Goal: Information Seeking & Learning: Check status

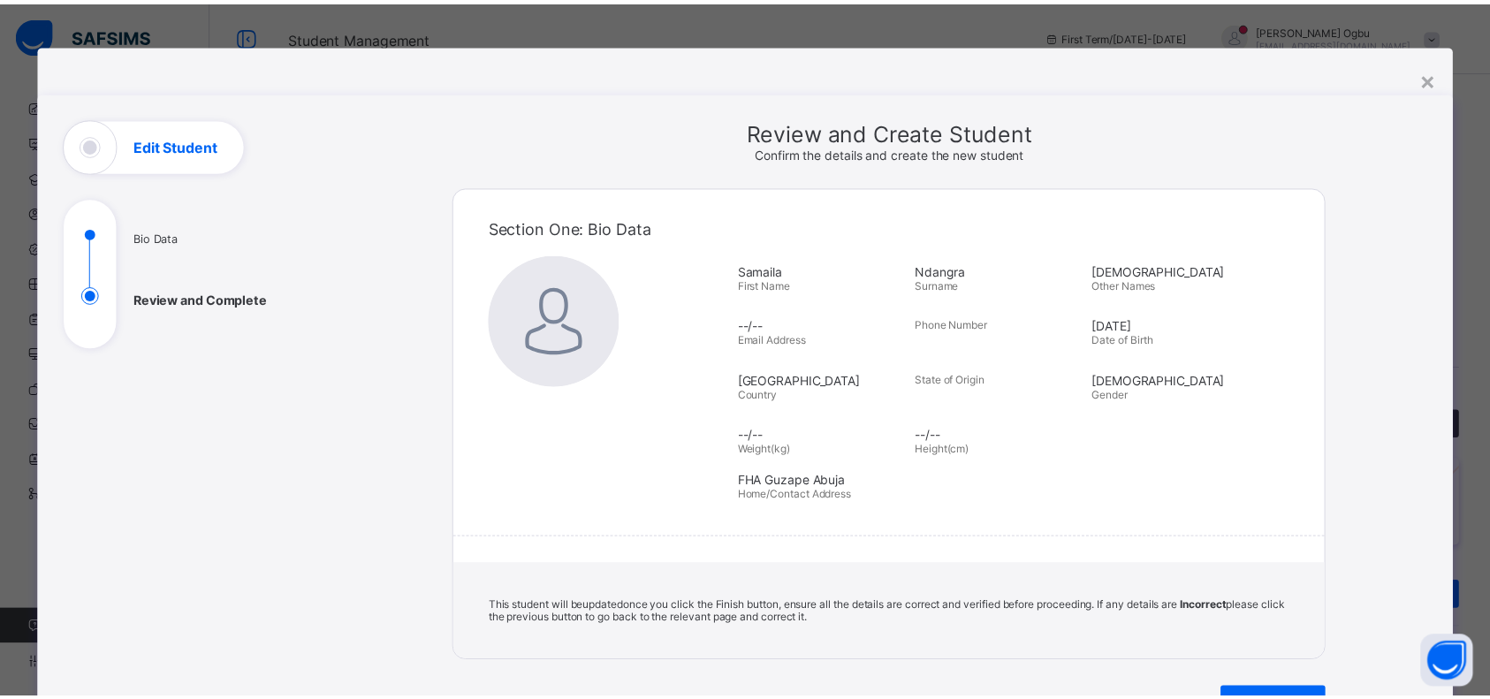
scroll to position [118, 0]
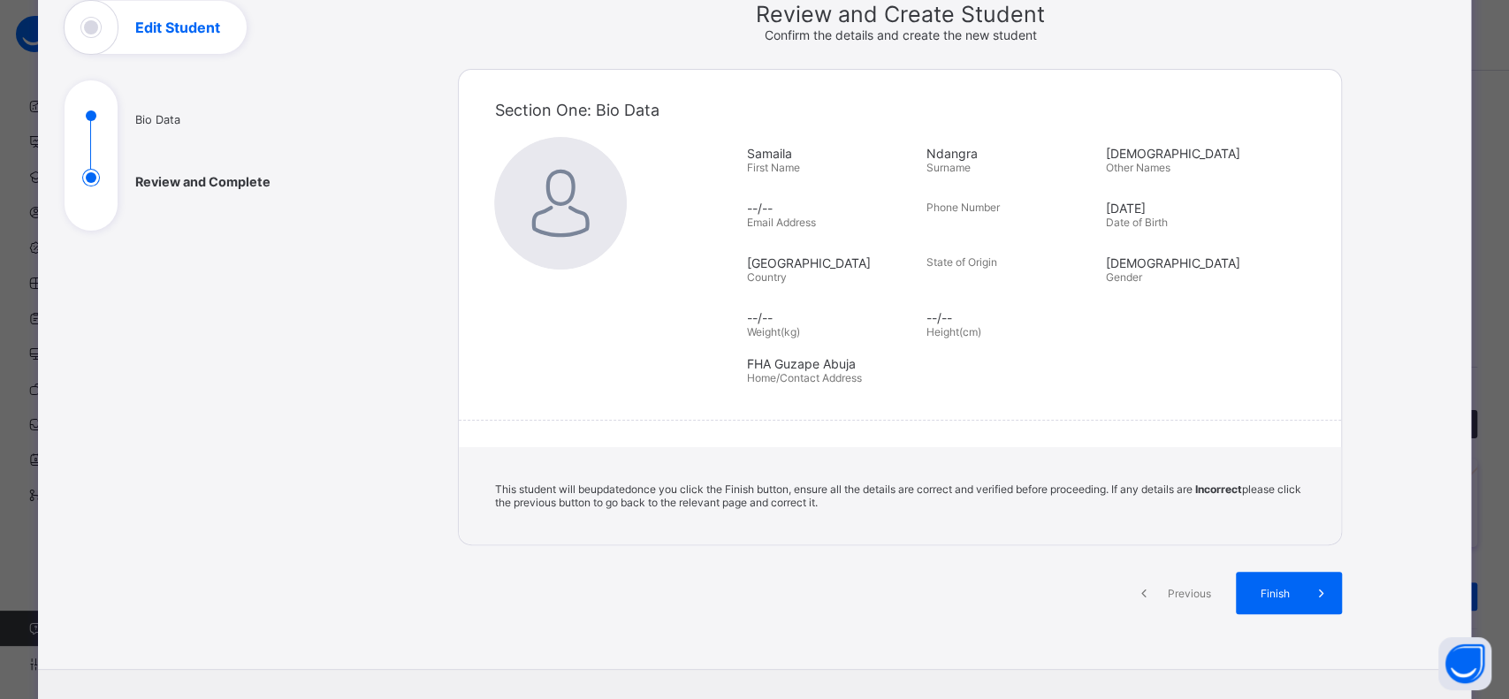
click at [1259, 588] on span "Finish" at bounding box center [1274, 593] width 50 height 13
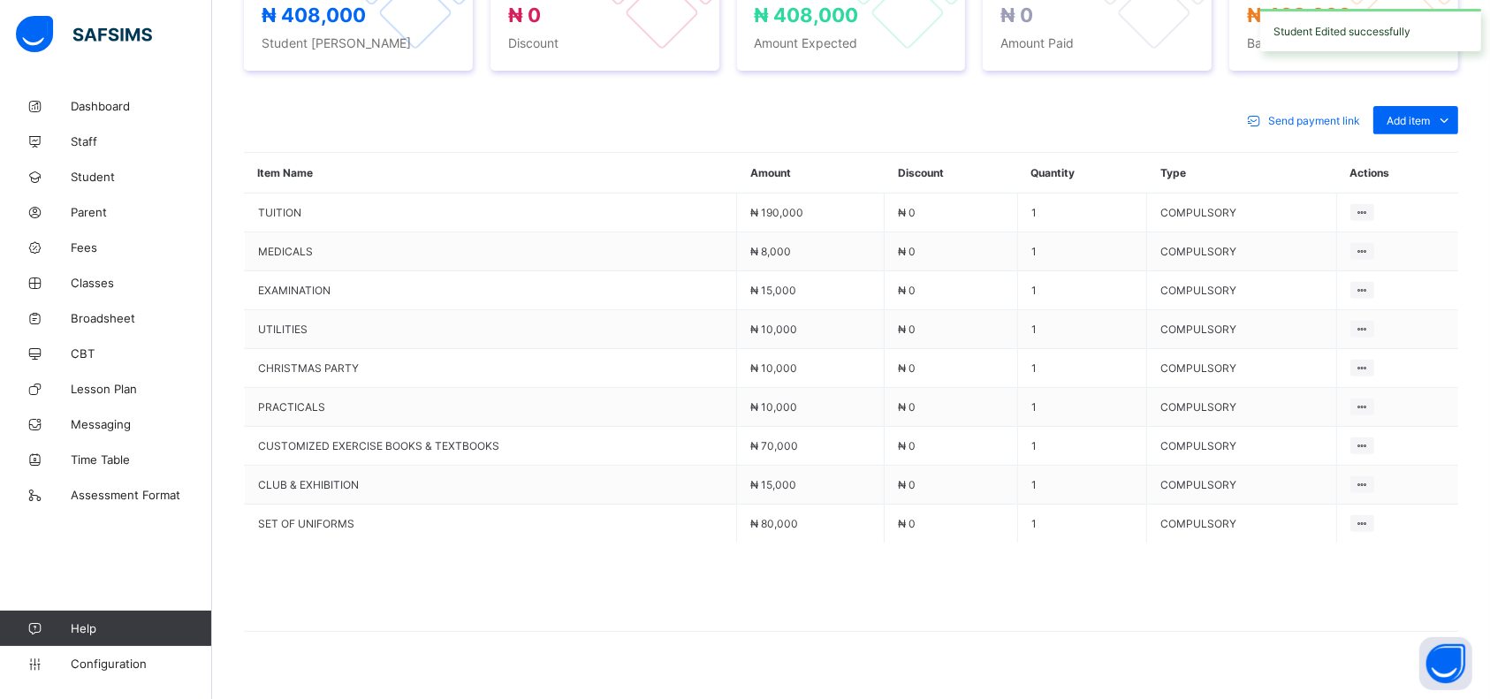
scroll to position [707, 0]
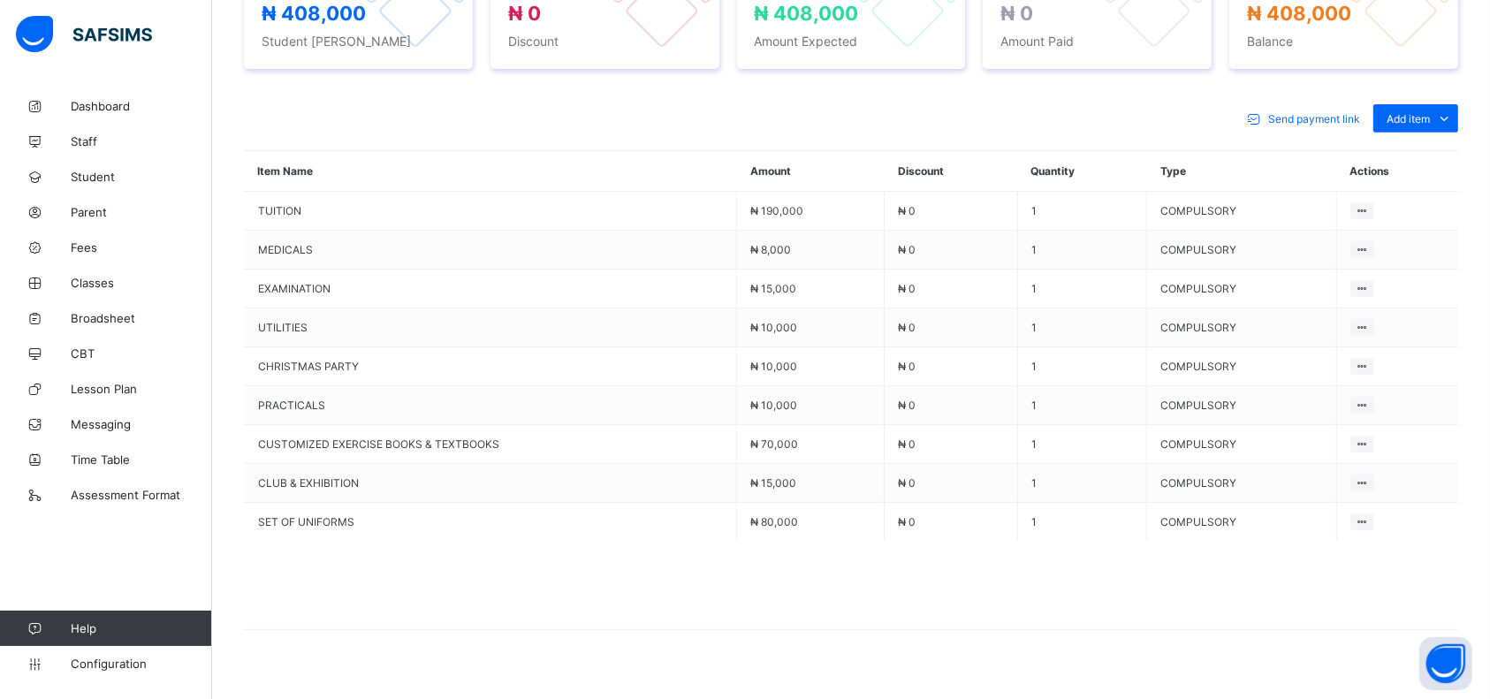
click at [0, 0] on div "Optional items" at bounding box center [0, 0] width 0 height 0
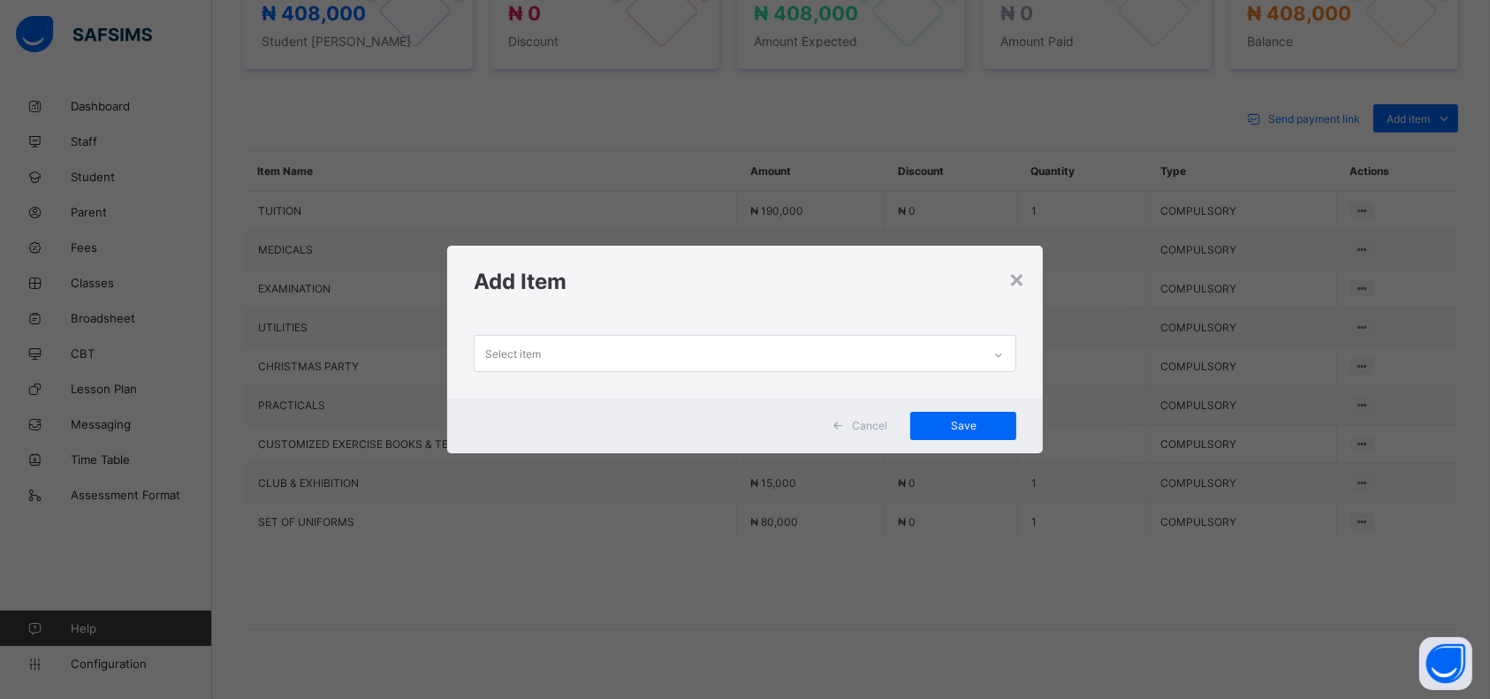
click at [706, 353] on div "Select item" at bounding box center [728, 353] width 507 height 34
click at [1000, 354] on icon at bounding box center [998, 355] width 11 height 18
click at [1000, 353] on icon at bounding box center [998, 355] width 11 height 18
click at [992, 348] on div at bounding box center [999, 355] width 30 height 28
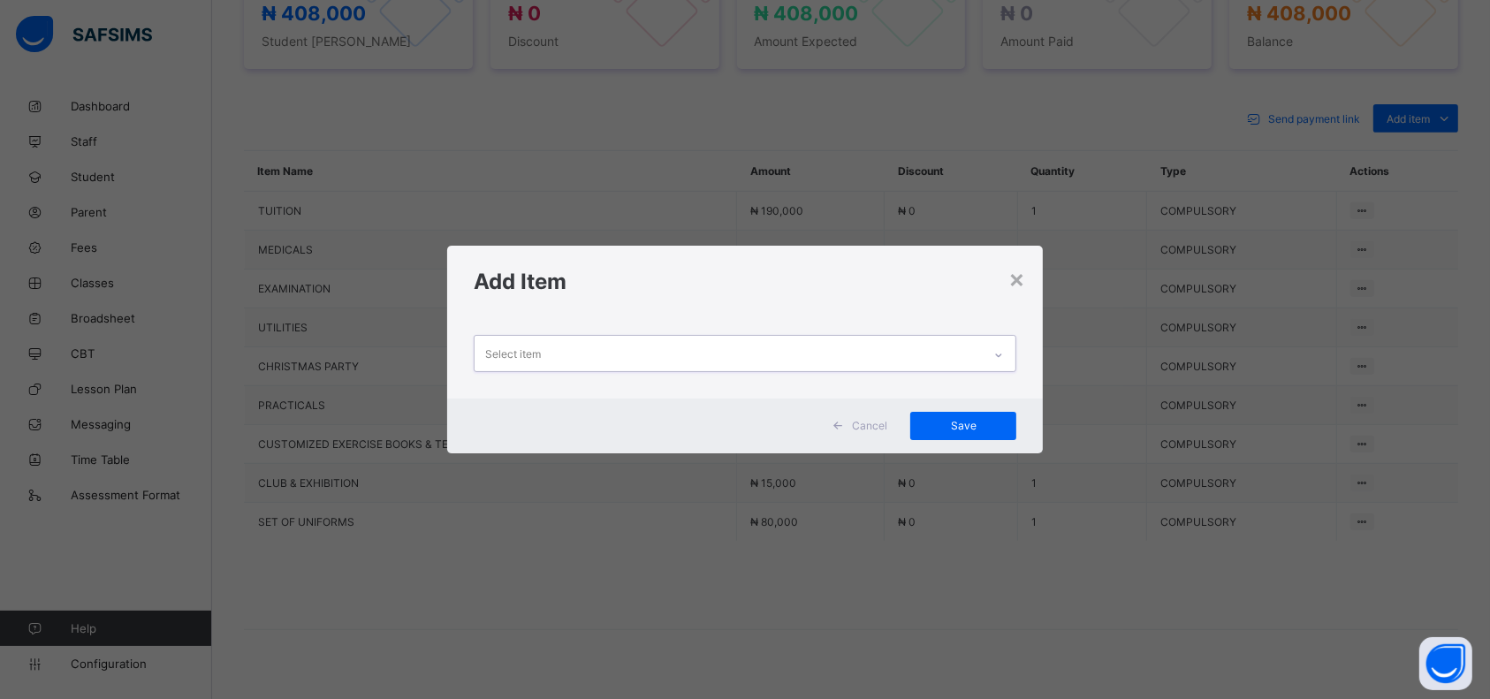
click at [969, 350] on div "Select item" at bounding box center [728, 353] width 507 height 34
click at [682, 277] on h1 "Add Item" at bounding box center [745, 282] width 543 height 26
click at [982, 351] on div "Select item" at bounding box center [728, 353] width 507 height 34
click at [599, 361] on div "Select item" at bounding box center [728, 353] width 507 height 34
click at [593, 358] on div "Select item" at bounding box center [728, 353] width 507 height 34
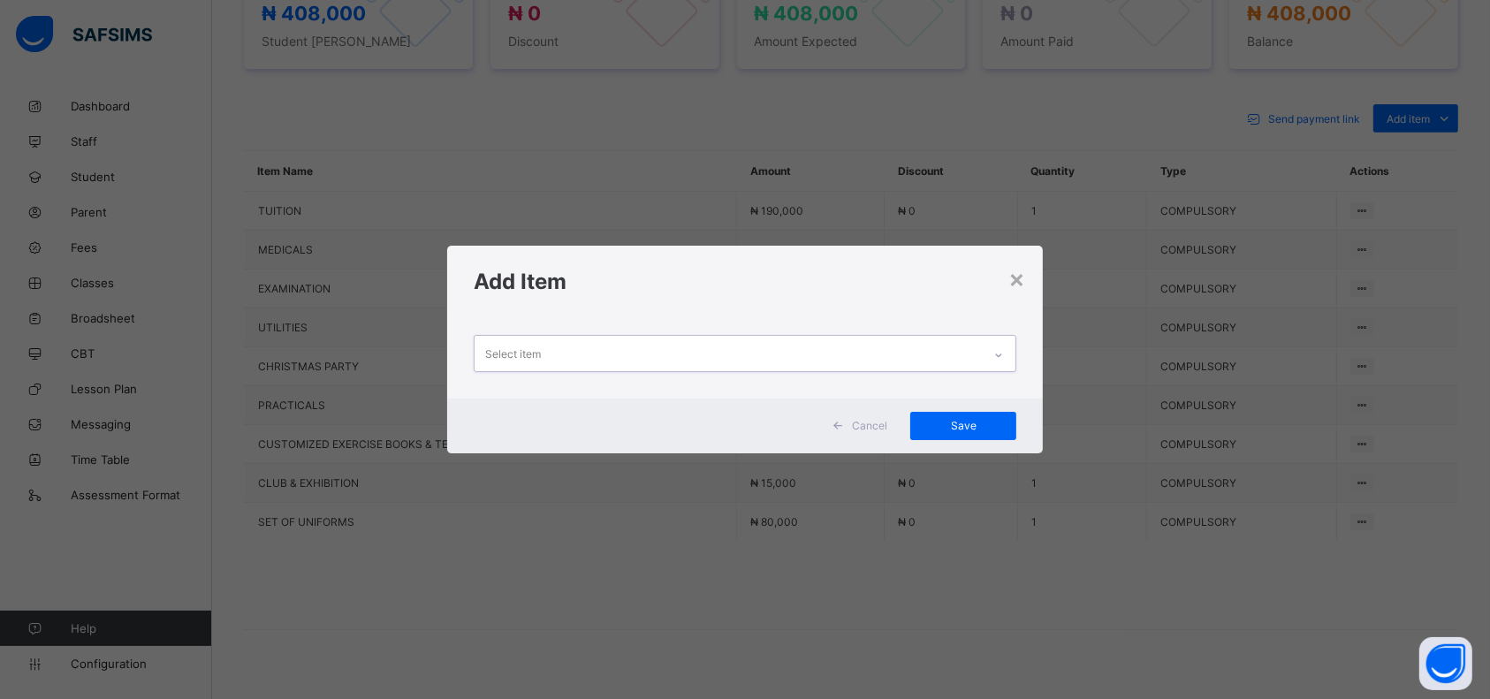
click at [587, 350] on div "Select item" at bounding box center [728, 353] width 507 height 34
click at [558, 350] on div "Select item" at bounding box center [728, 353] width 507 height 34
click at [1004, 355] on icon at bounding box center [998, 355] width 11 height 18
click at [901, 358] on div "Select item" at bounding box center [728, 353] width 507 height 34
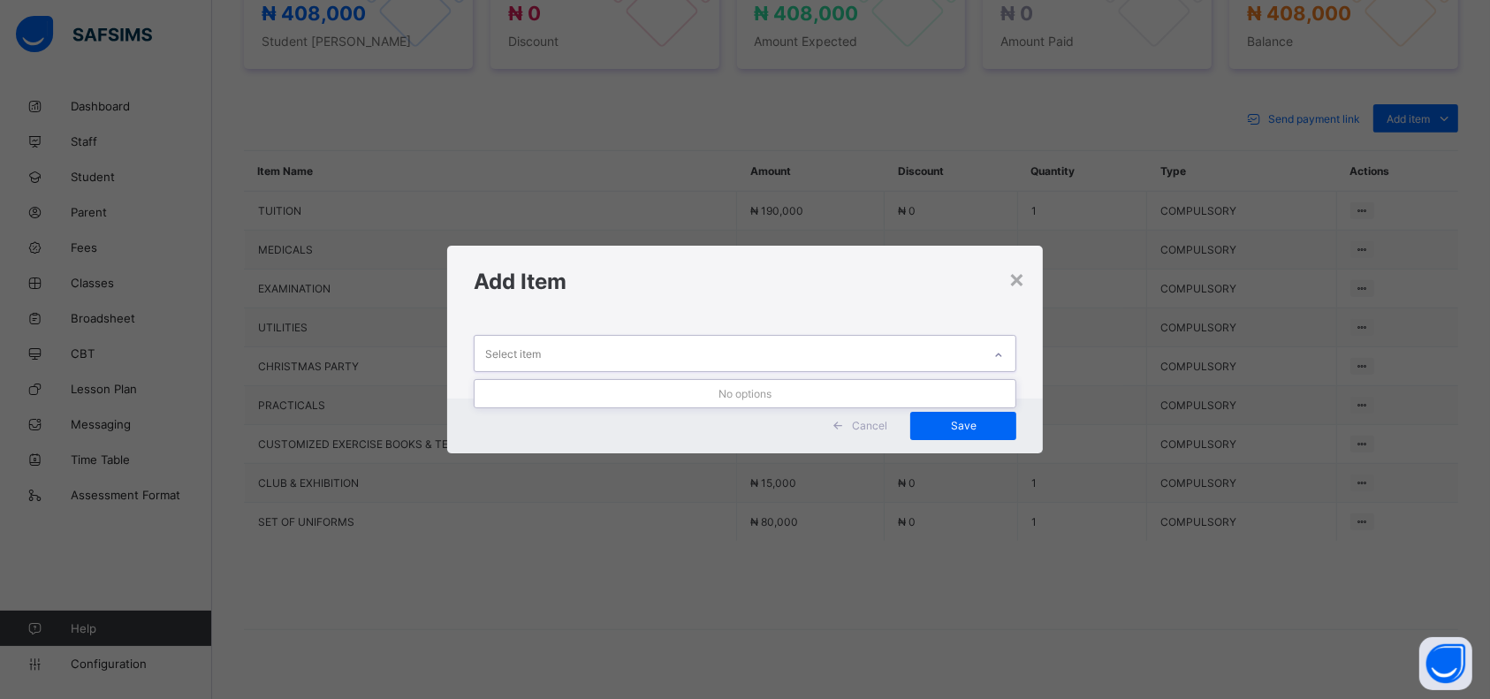
click at [707, 360] on div "Select item" at bounding box center [728, 353] width 507 height 34
click at [490, 357] on div "Select item" at bounding box center [513, 354] width 56 height 34
click at [498, 350] on div "Select item" at bounding box center [513, 354] width 56 height 34
click at [967, 421] on span "Save" at bounding box center [963, 425] width 80 height 13
click at [974, 353] on div "Select item" at bounding box center [728, 353] width 507 height 34
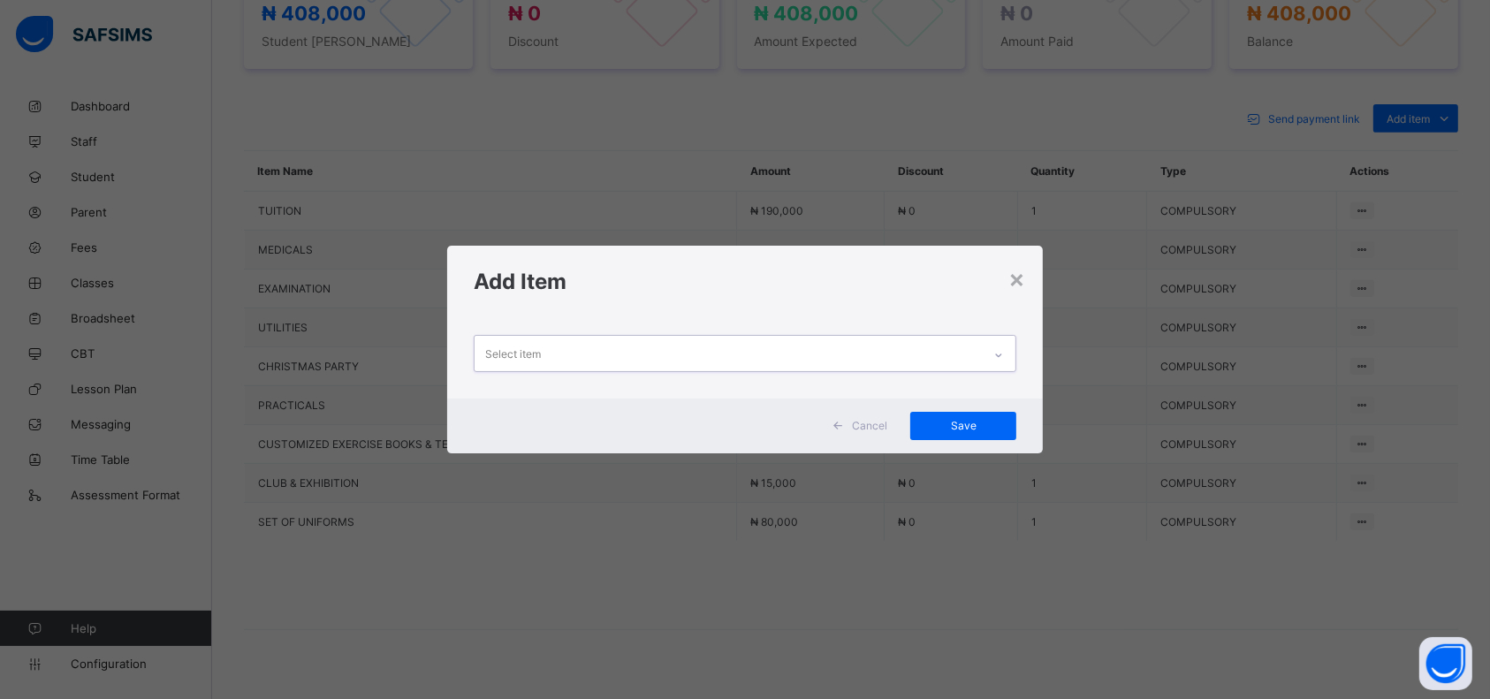
click at [974, 353] on div "Select item" at bounding box center [728, 353] width 507 height 34
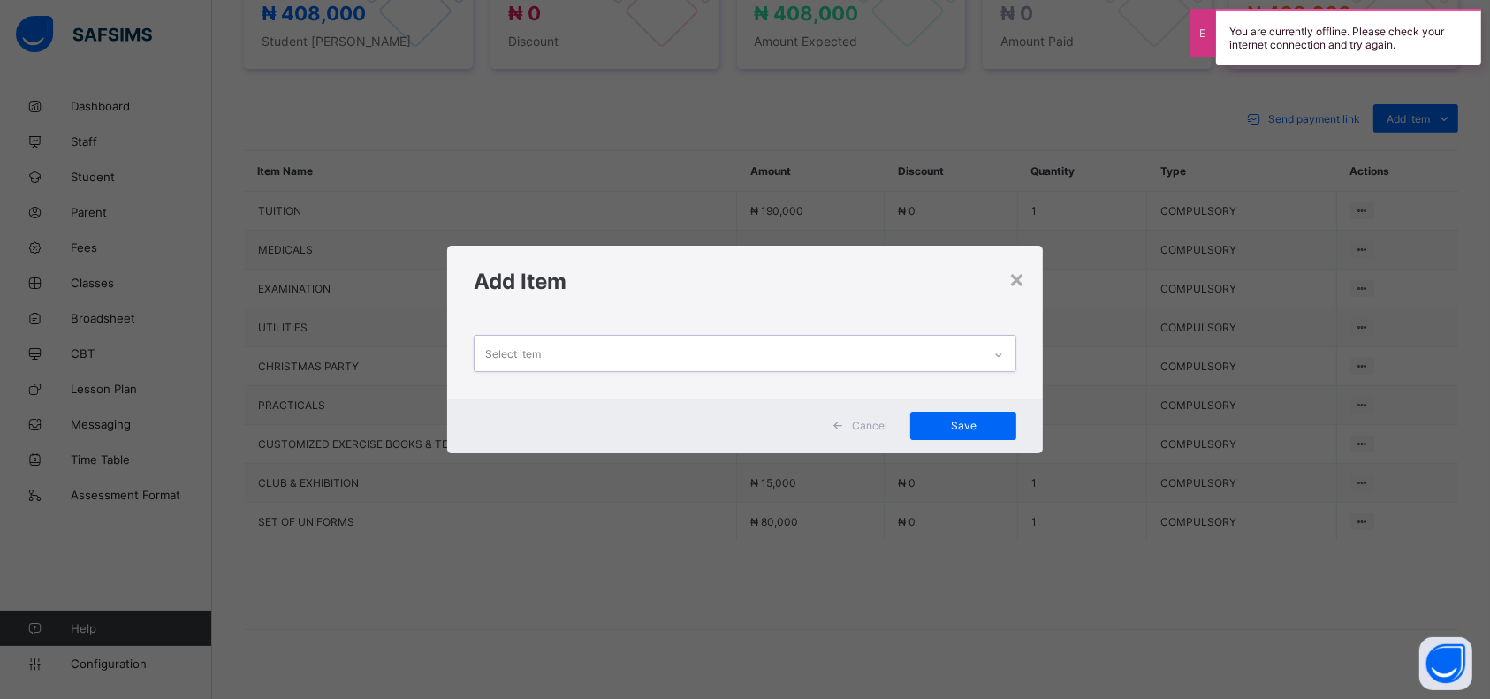
click at [665, 358] on div "Select item" at bounding box center [728, 353] width 507 height 34
click at [665, 354] on div "Select item" at bounding box center [728, 353] width 507 height 34
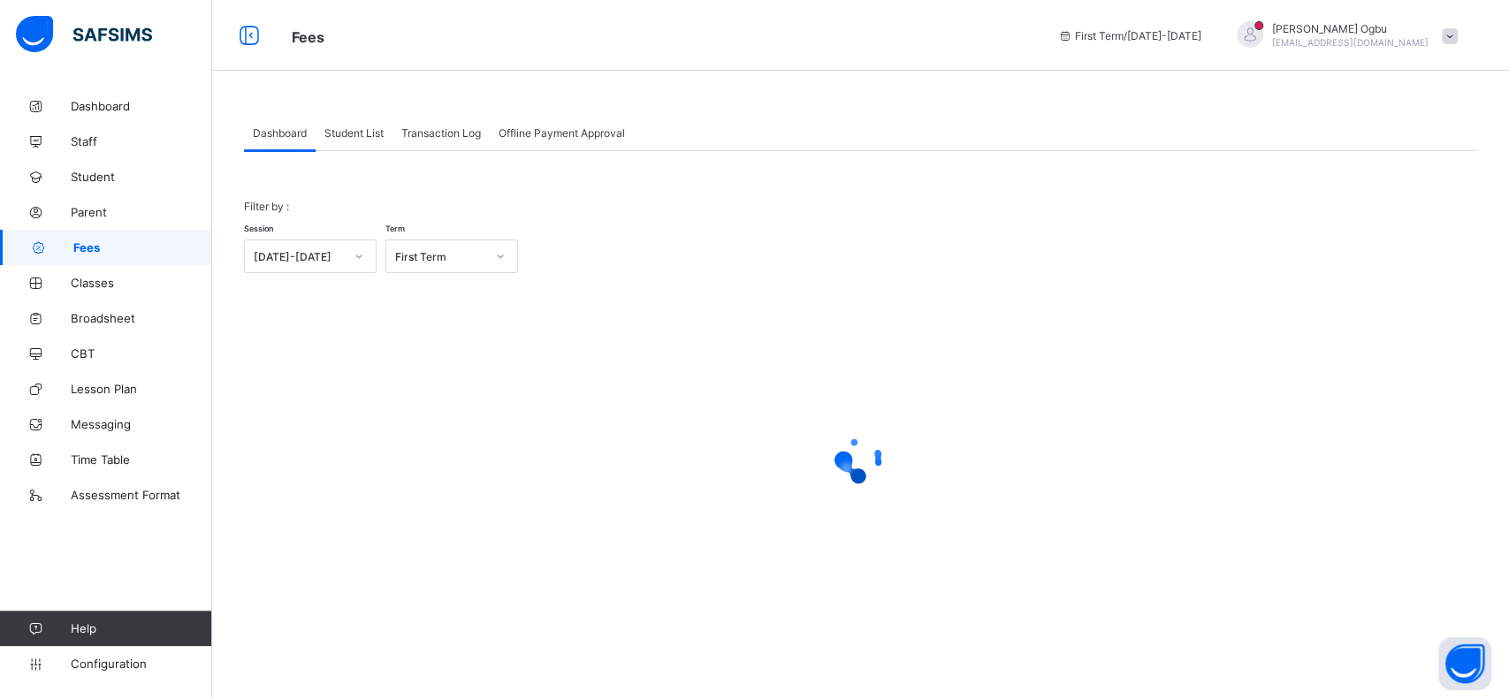
click at [343, 138] on span "Student List" at bounding box center [353, 132] width 59 height 13
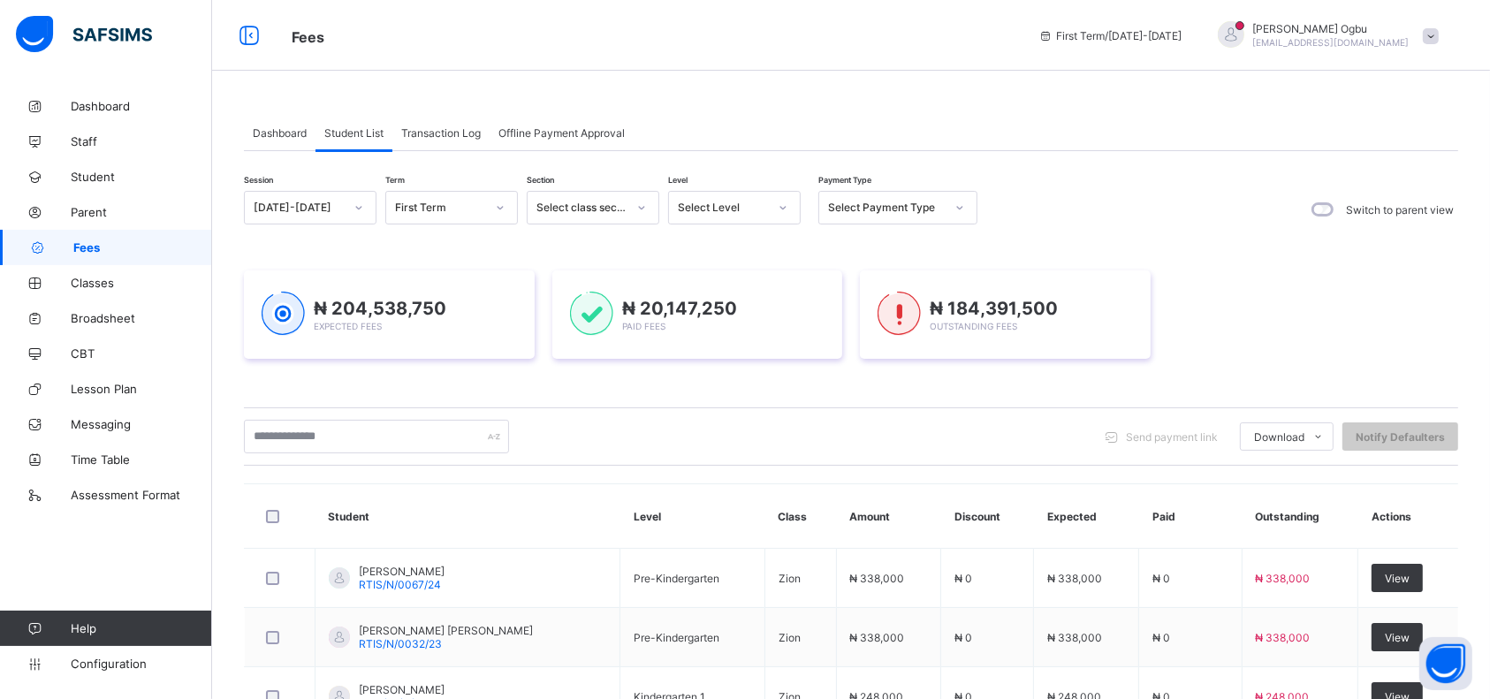
click at [285, 133] on span "Dashboard" at bounding box center [280, 132] width 54 height 13
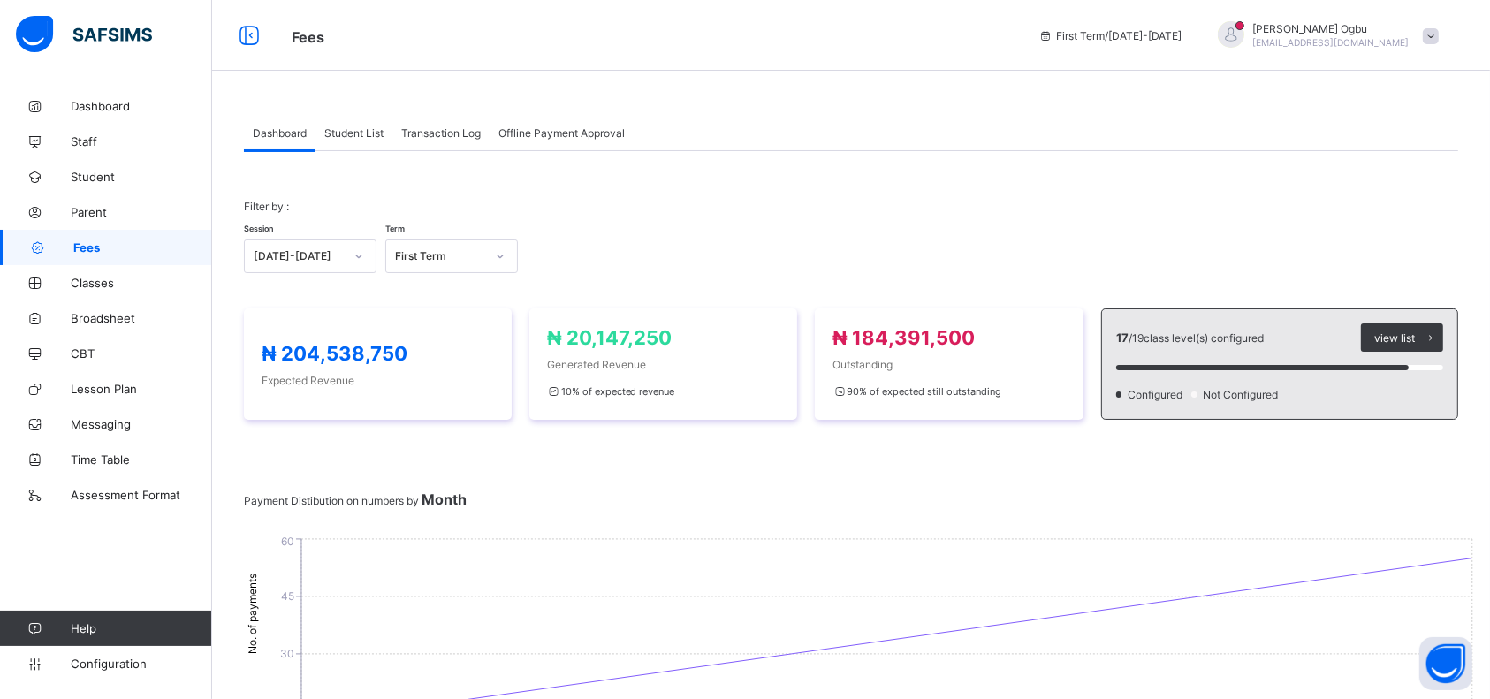
click at [360, 119] on div "Student List" at bounding box center [353, 132] width 77 height 35
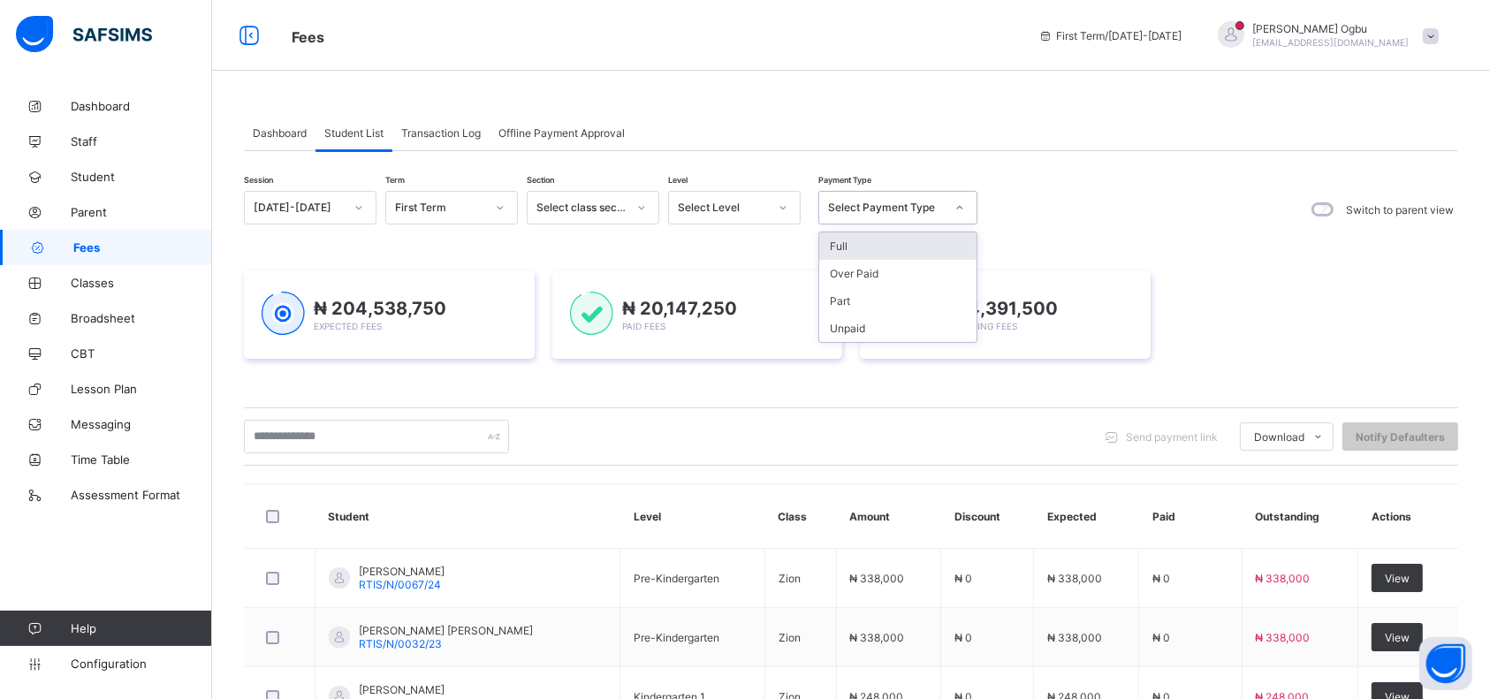
click at [870, 206] on div "Select Payment Type" at bounding box center [886, 207] width 117 height 13
click at [878, 243] on div "Full" at bounding box center [897, 245] width 157 height 27
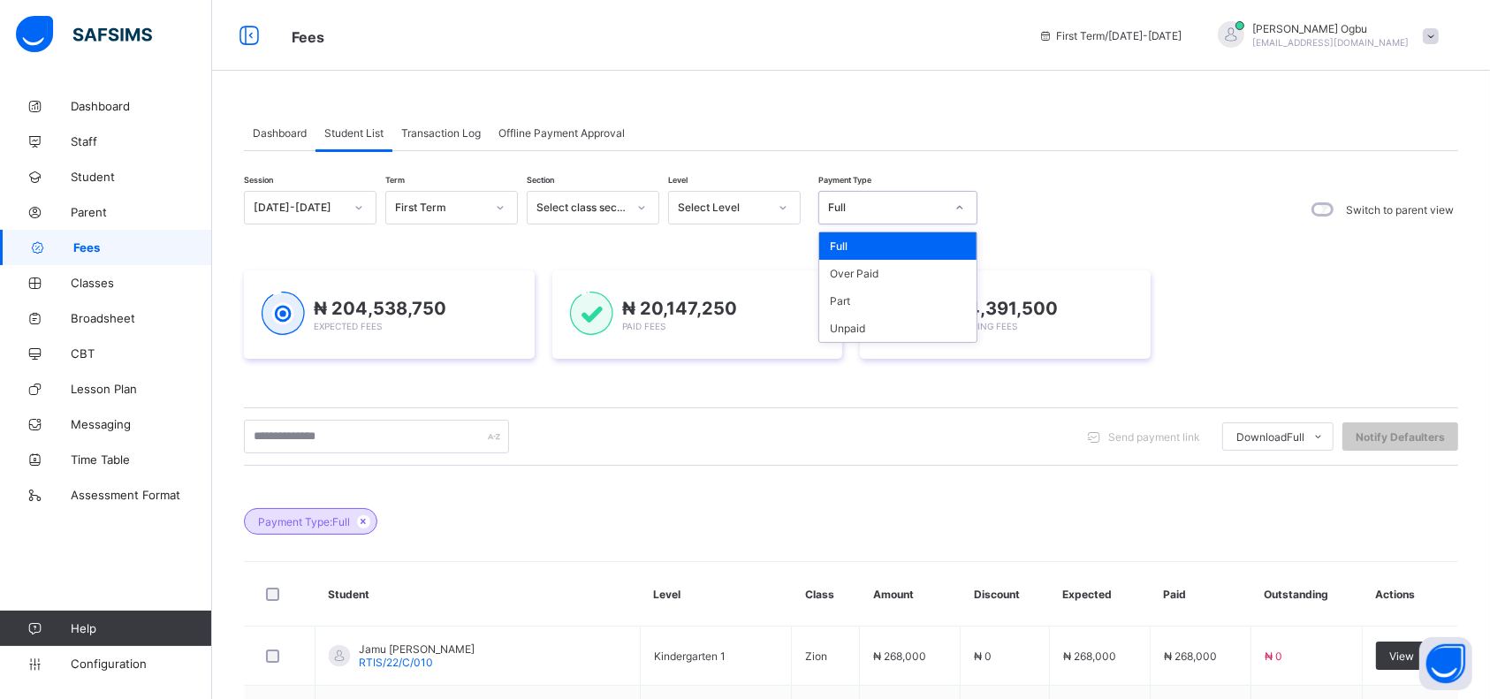
click at [840, 201] on div "Full" at bounding box center [886, 207] width 117 height 13
click at [840, 301] on div "Part" at bounding box center [897, 300] width 157 height 27
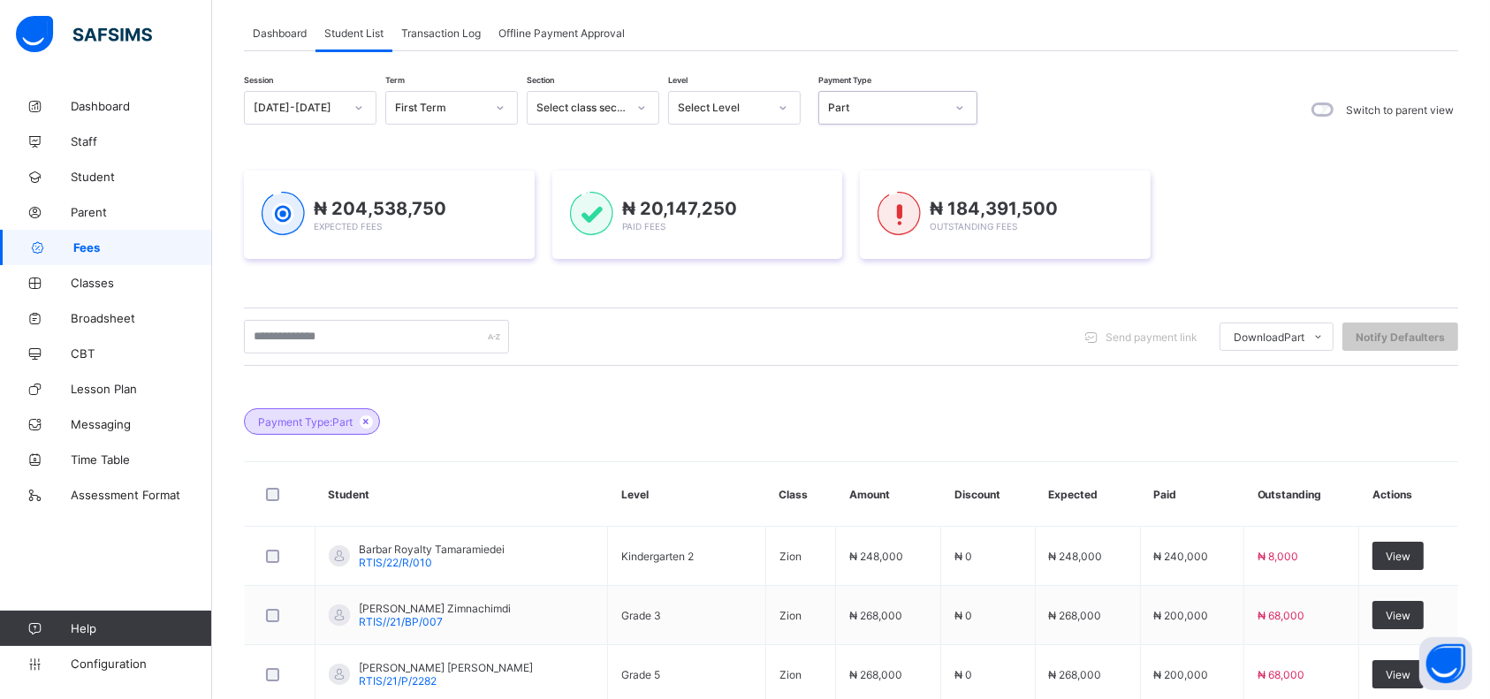
scroll to position [92, 0]
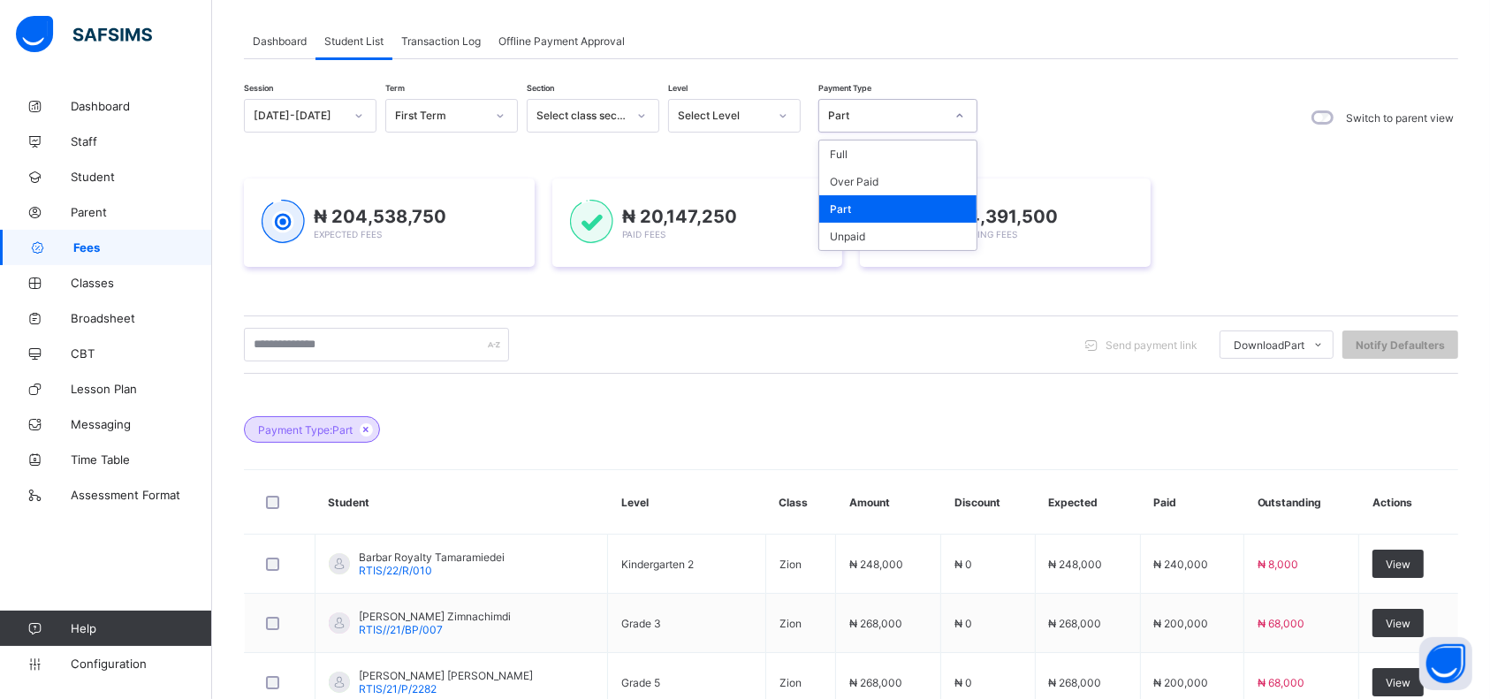
click at [840, 110] on div "Part" at bounding box center [886, 116] width 117 height 13
click at [855, 240] on div "Unpaid" at bounding box center [897, 236] width 157 height 27
click at [854, 241] on div "₦ 204,538,750 Expected Fees ₦ 20,147,250 Paid Fees ₦ 184,391,500 Outstanding Fe…" at bounding box center [851, 223] width 1214 height 88
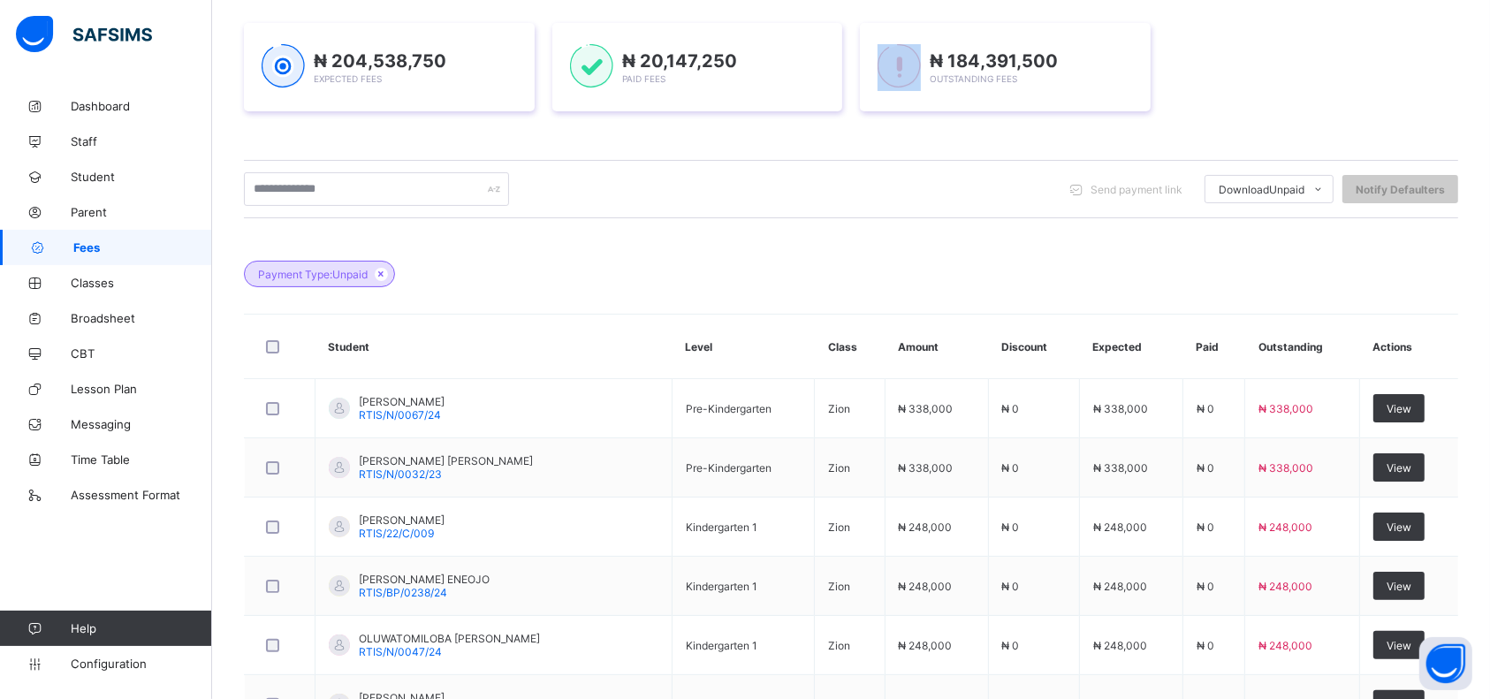
scroll to position [0, 0]
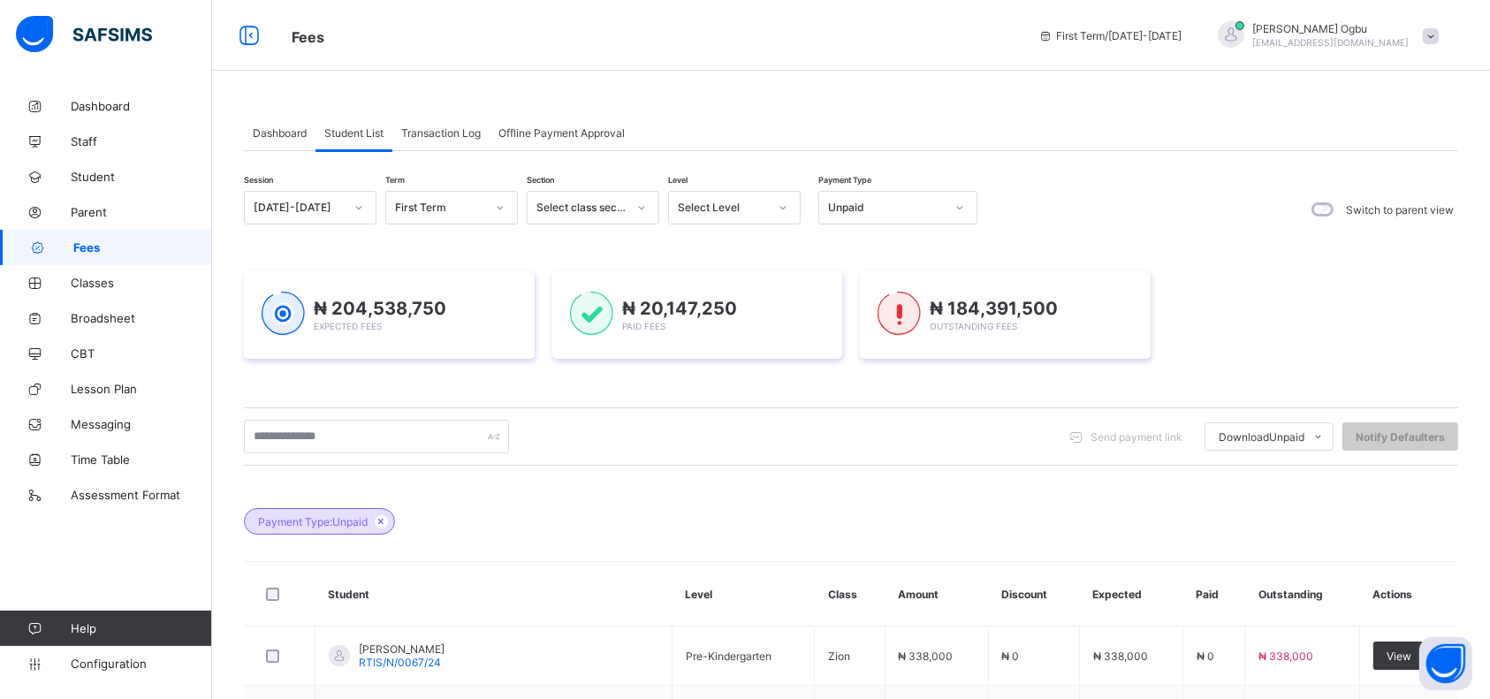
click at [869, 204] on div "Unpaid" at bounding box center [886, 207] width 117 height 13
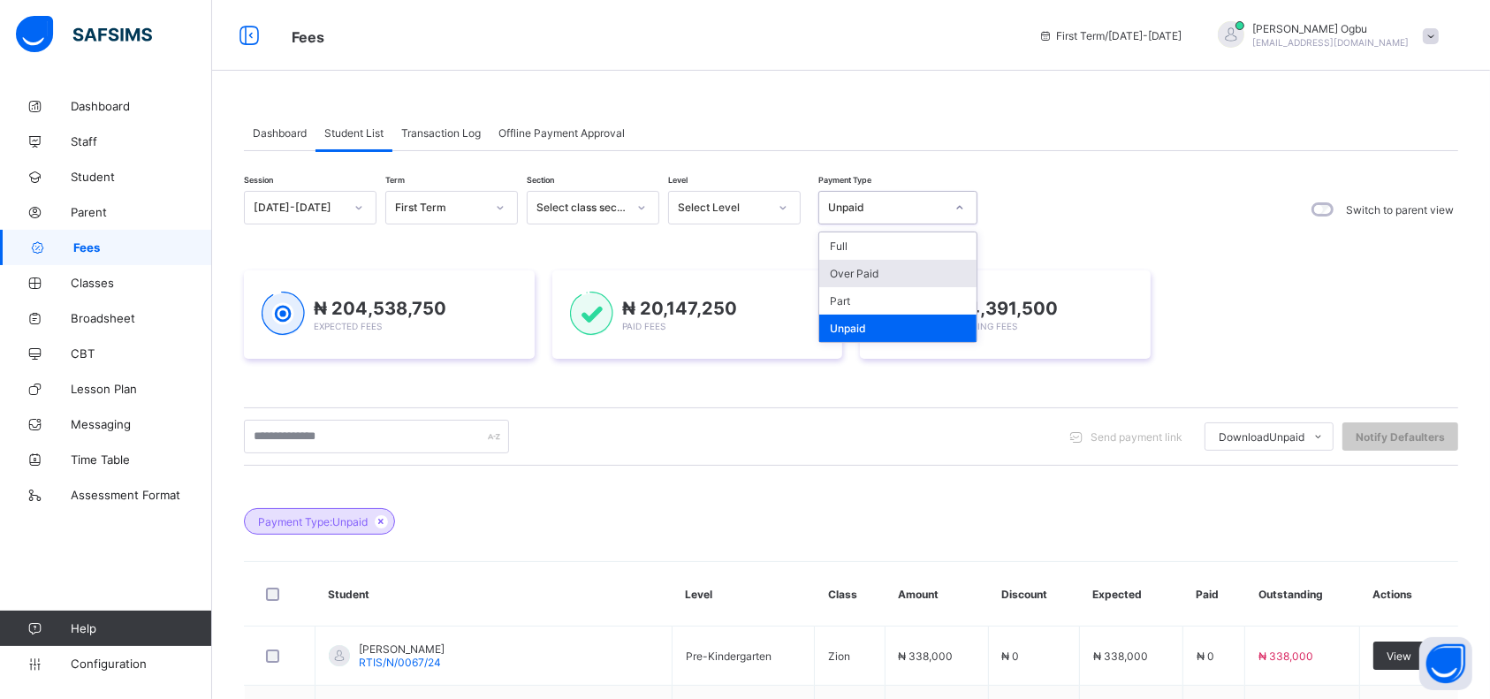
click at [838, 275] on div "Over Paid" at bounding box center [897, 273] width 157 height 27
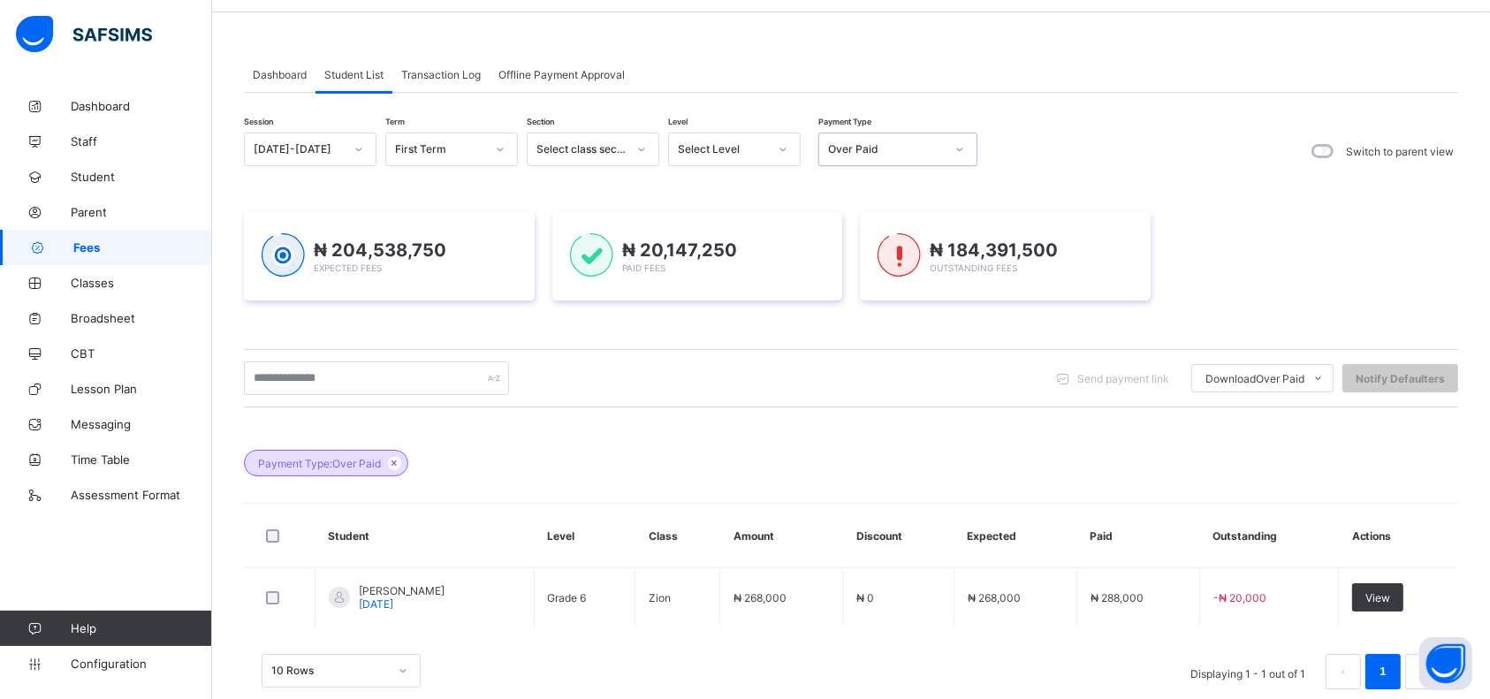
scroll to position [92, 0]
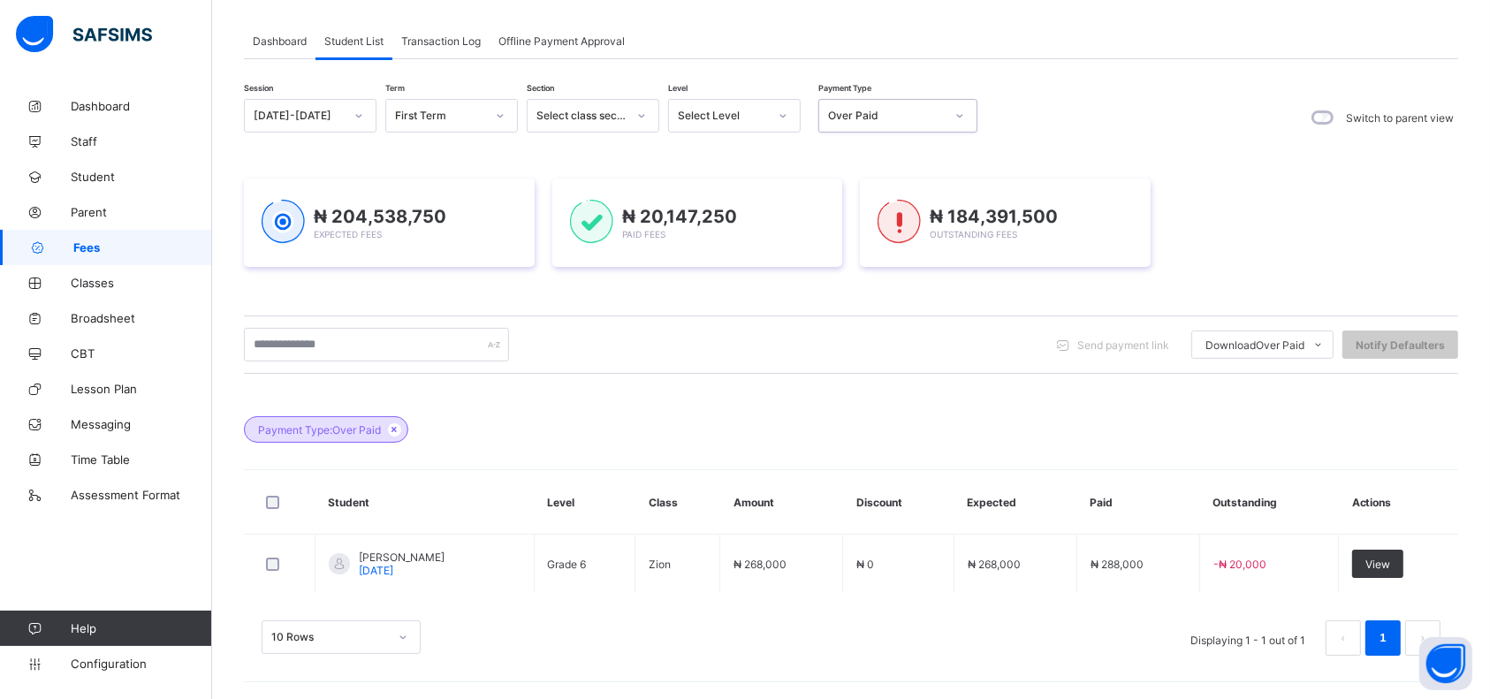
click at [95, 277] on span "Classes" at bounding box center [141, 283] width 141 height 14
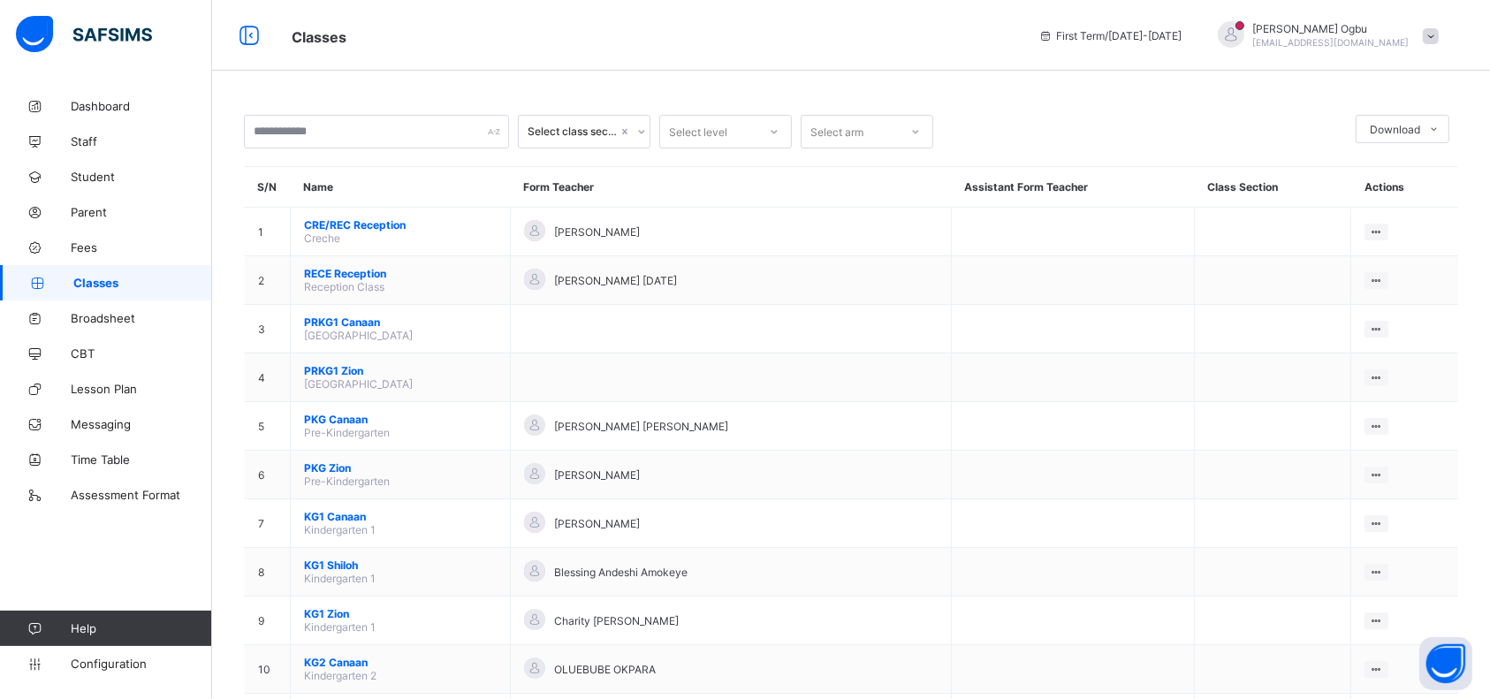
click at [120, 328] on link "Broadsheet" at bounding box center [106, 317] width 212 height 35
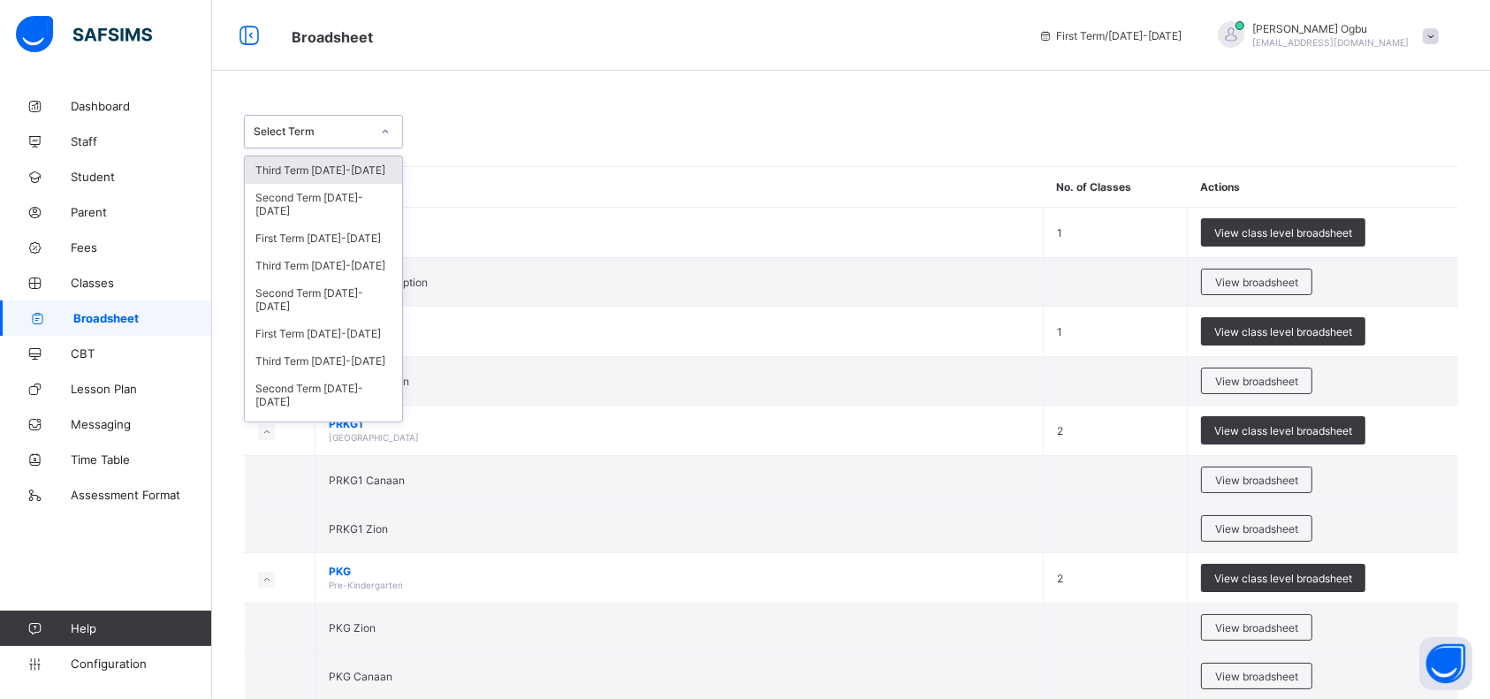
click at [346, 212] on div "Second Term [DATE]-[DATE]" at bounding box center [323, 204] width 157 height 41
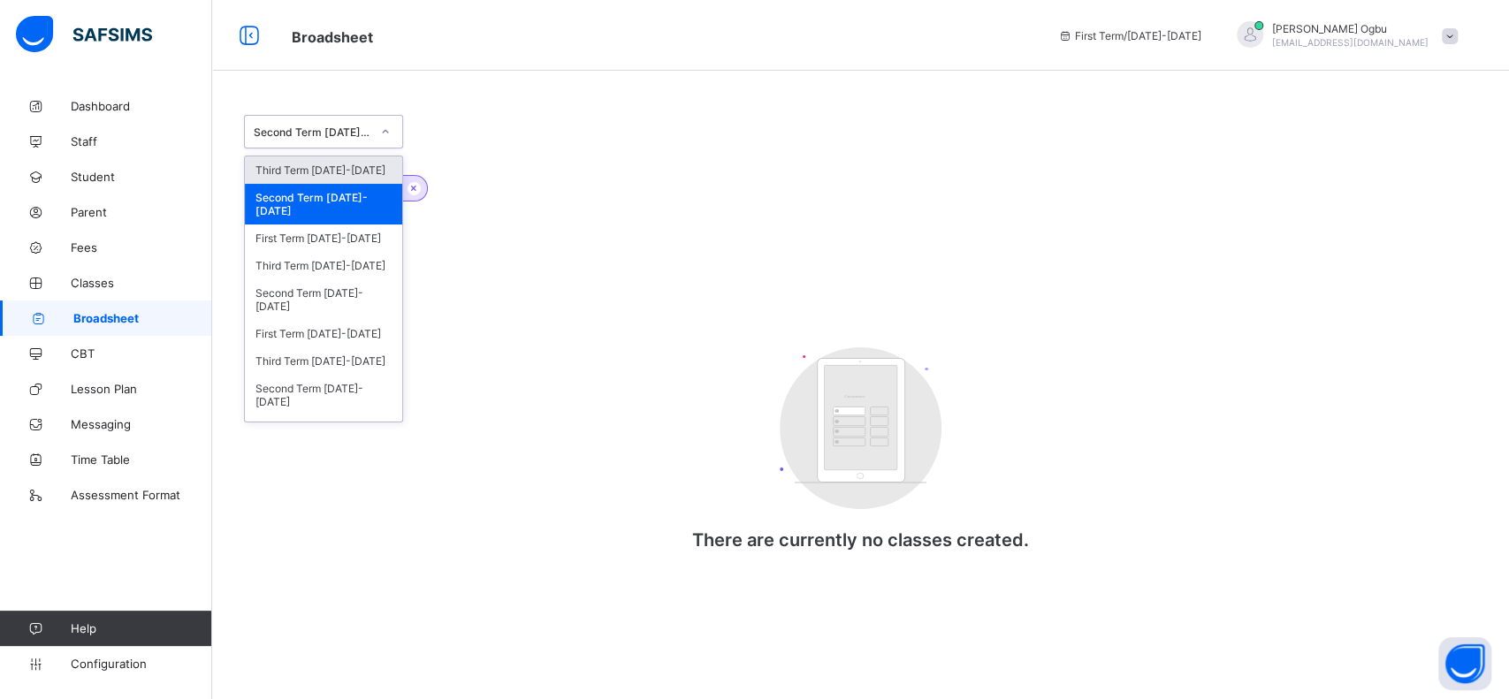
click at [338, 263] on div "Third Term [DATE]-[DATE]" at bounding box center [323, 265] width 157 height 27
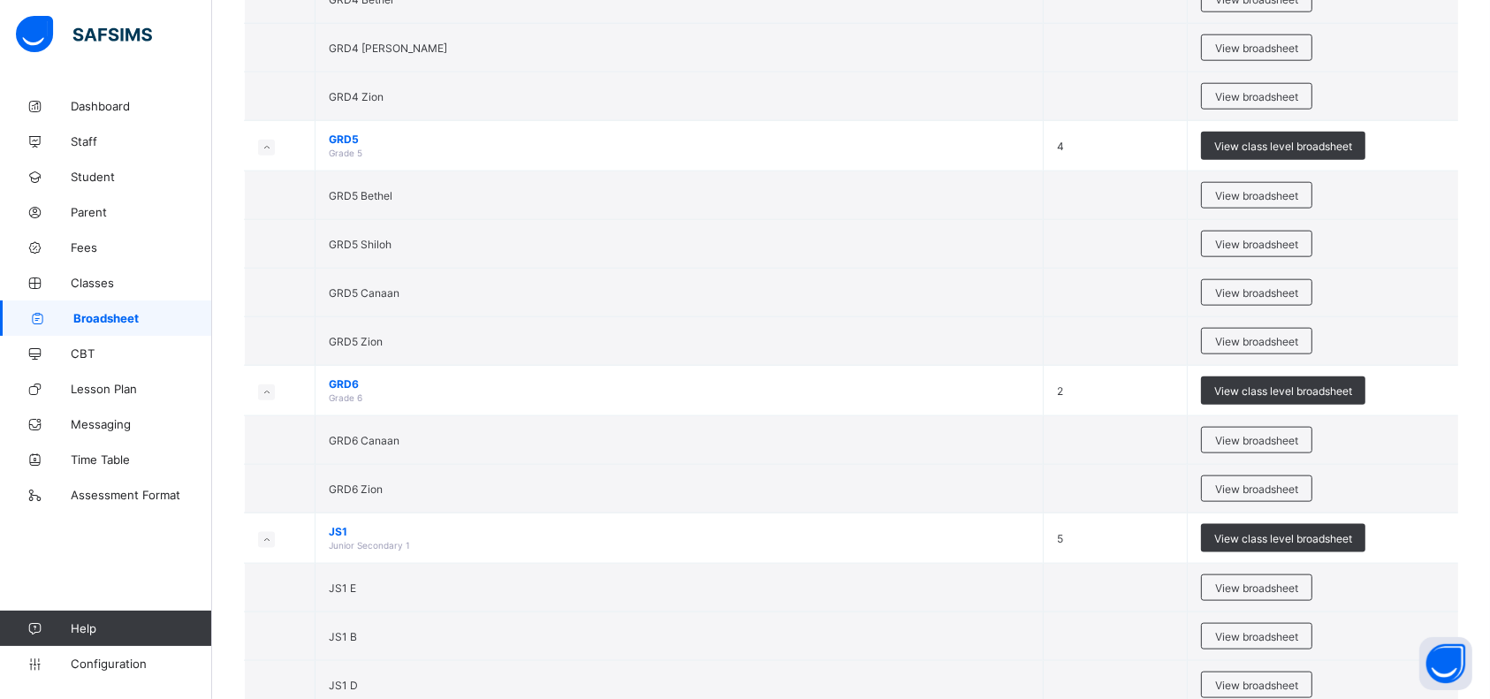
scroll to position [2009, 0]
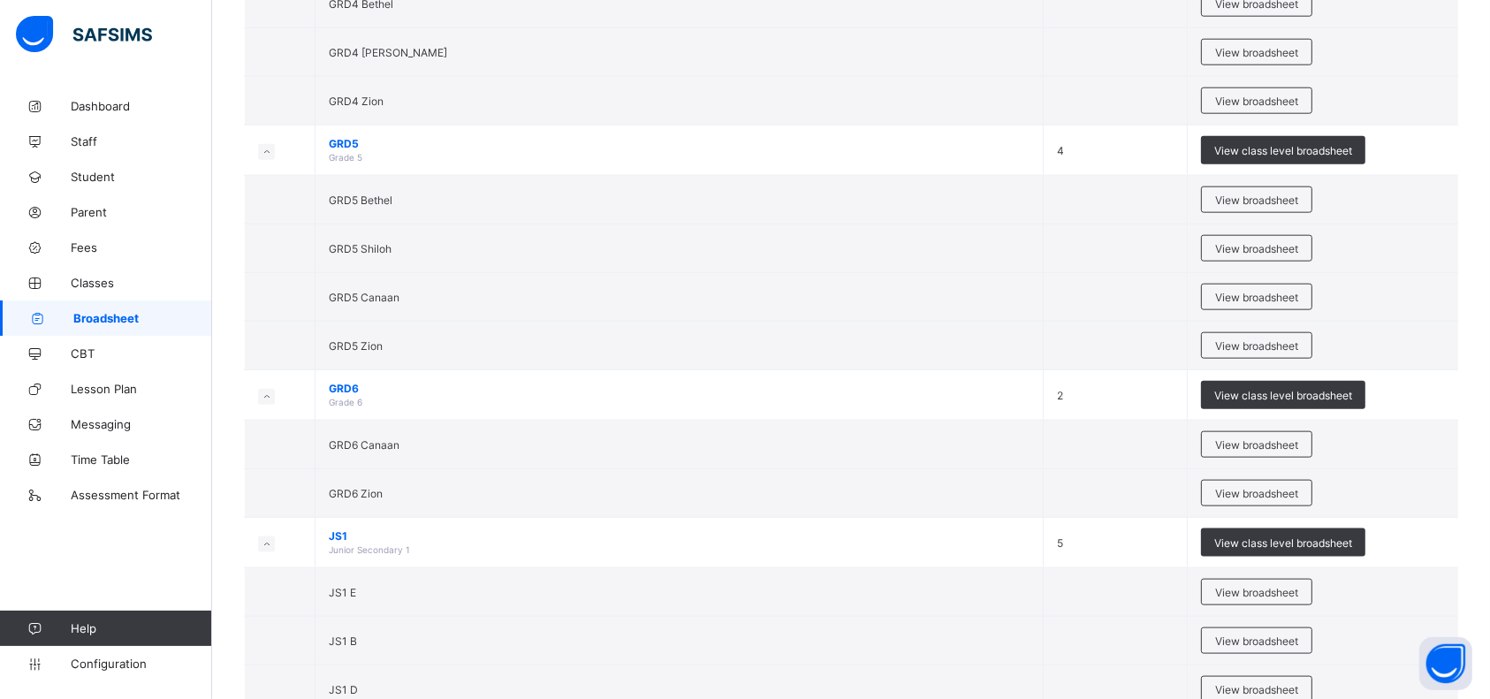
click at [1267, 296] on span "View broadsheet" at bounding box center [1256, 297] width 83 height 13
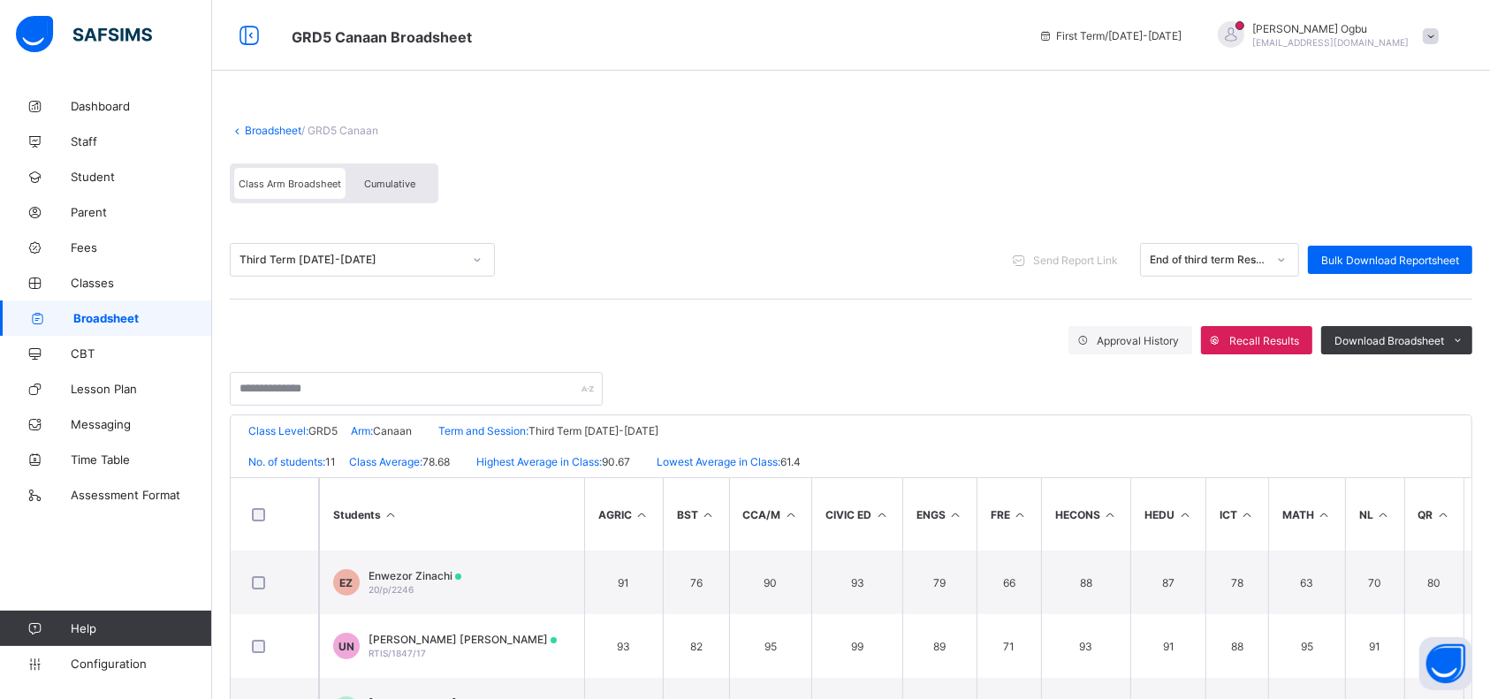
click at [296, 130] on link "Broadsheet" at bounding box center [273, 130] width 57 height 13
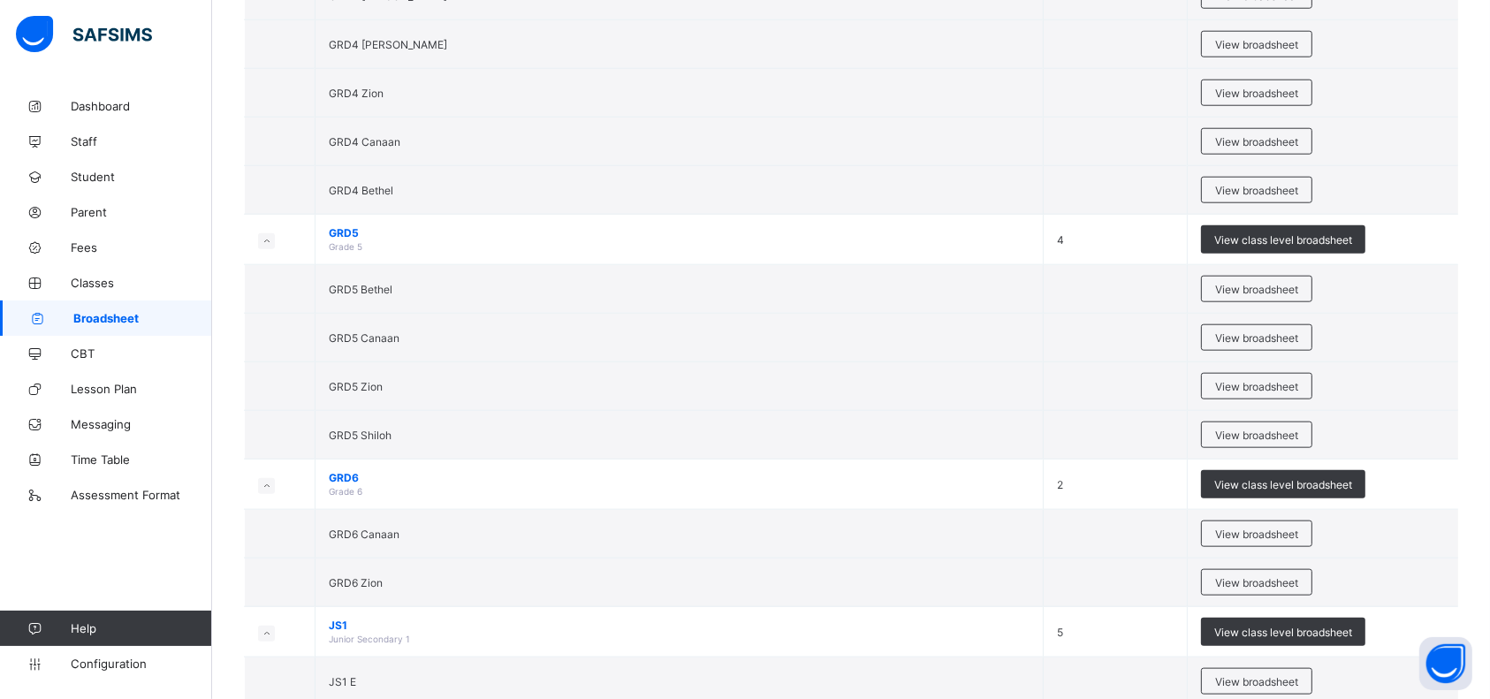
scroll to position [1853, 0]
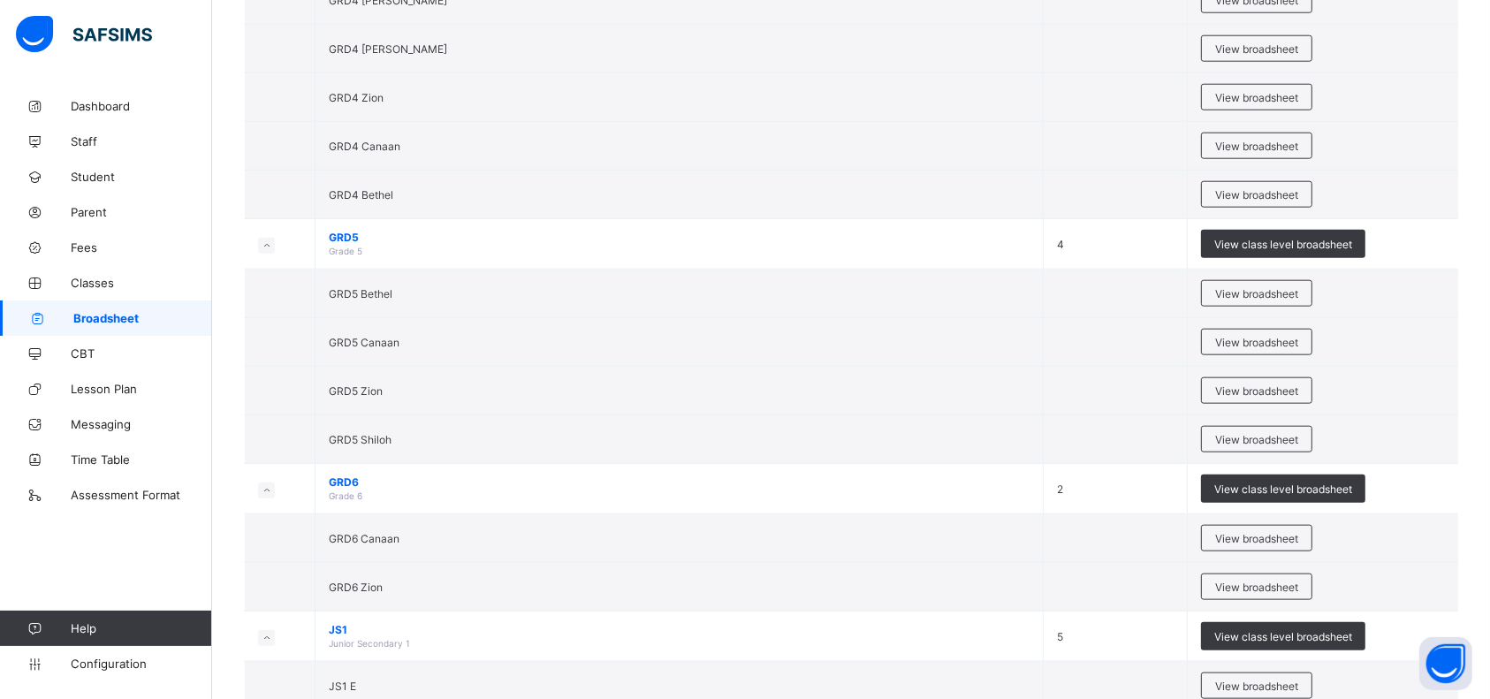
click at [1238, 387] on span "View broadsheet" at bounding box center [1256, 390] width 83 height 13
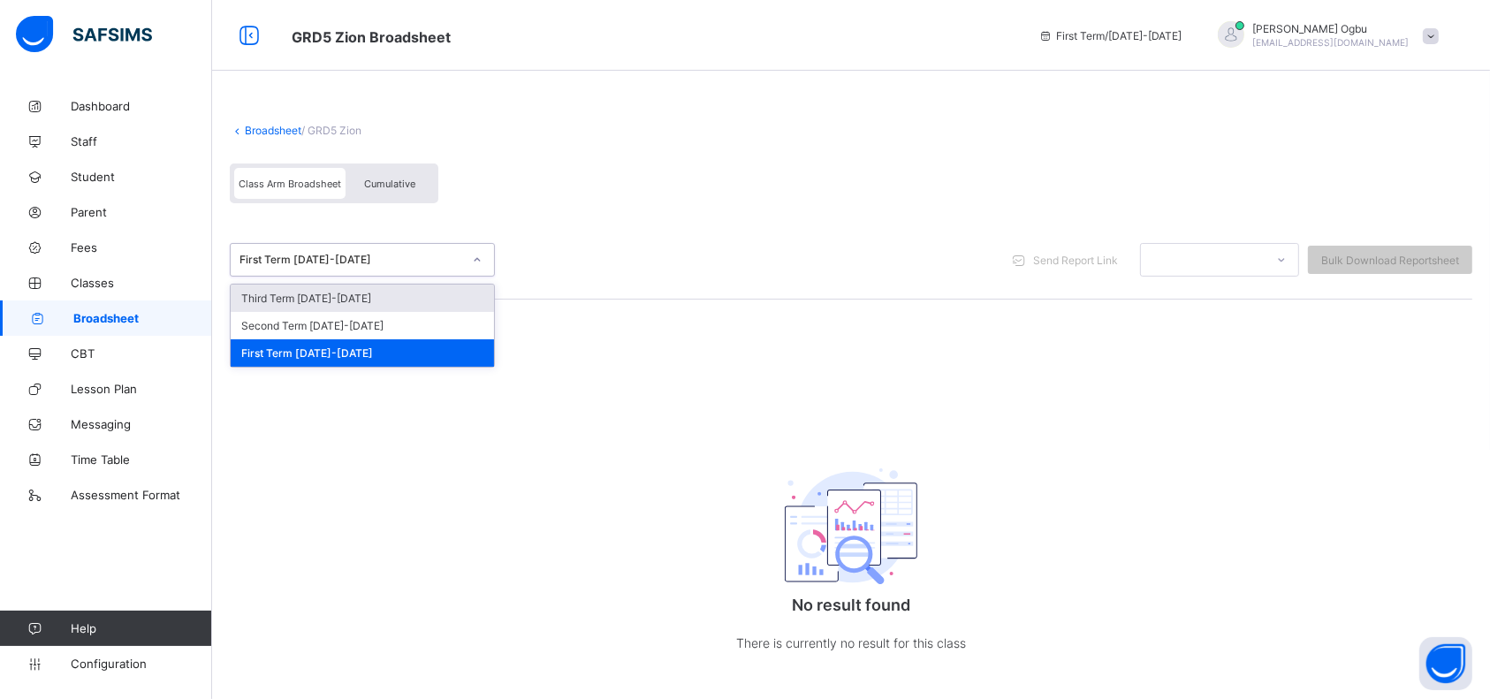
click at [270, 131] on link "Broadsheet" at bounding box center [273, 130] width 57 height 13
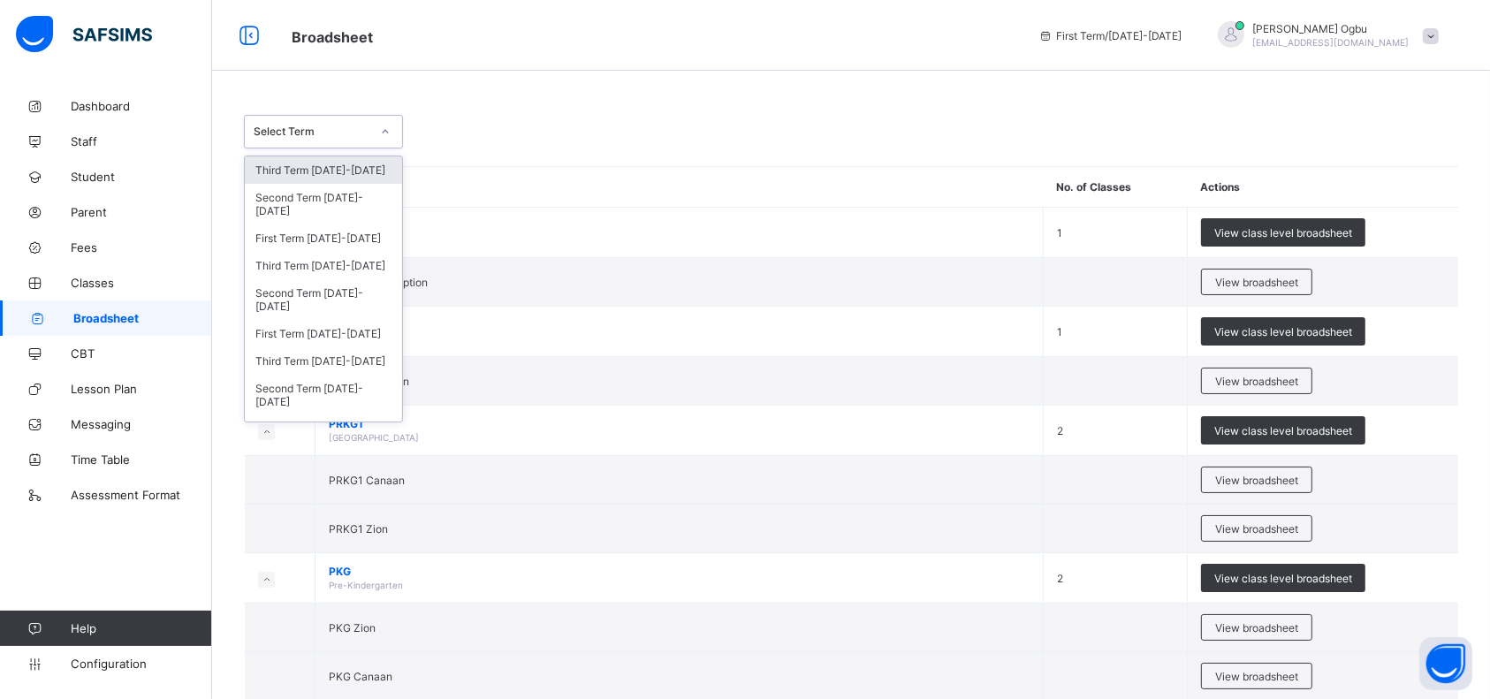
click at [353, 262] on div "Third Term [DATE]-[DATE]" at bounding box center [323, 265] width 157 height 27
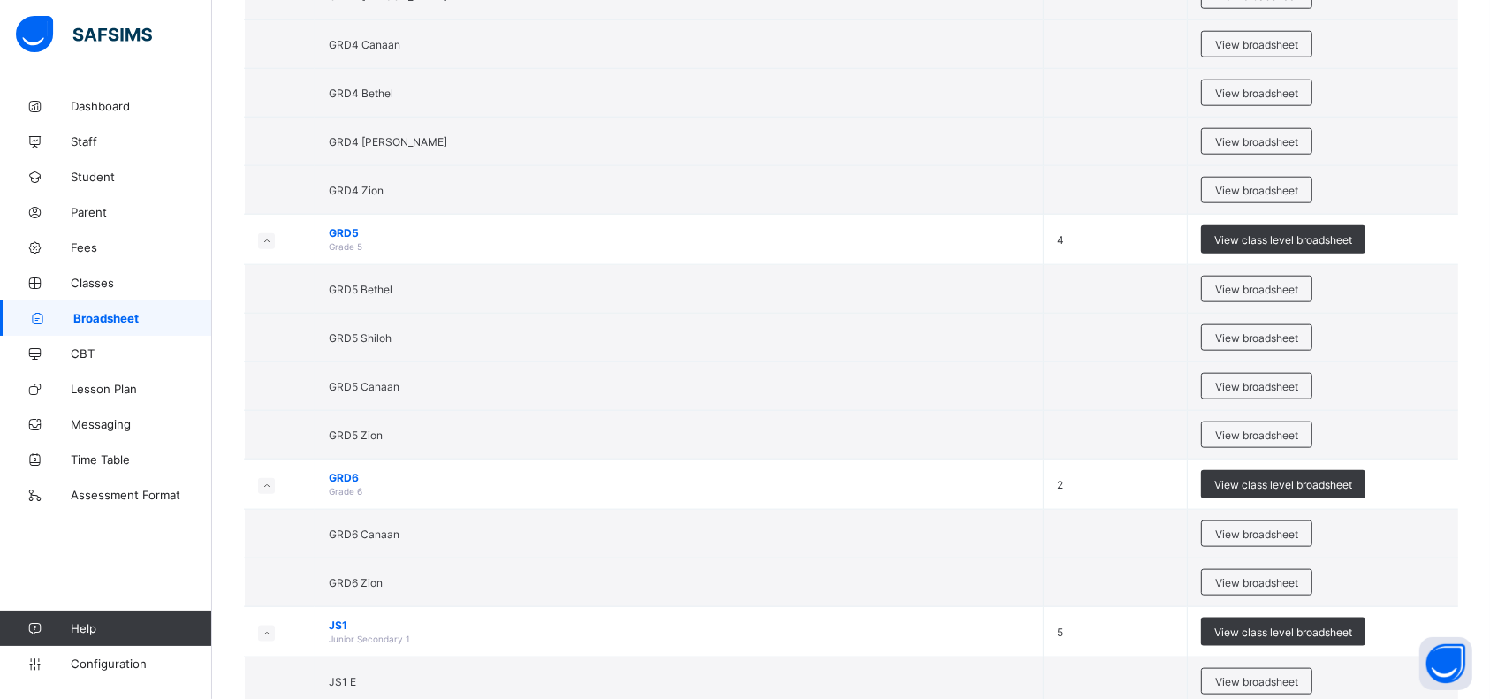
scroll to position [1920, 0]
click at [1258, 431] on span "View broadsheet" at bounding box center [1256, 434] width 83 height 13
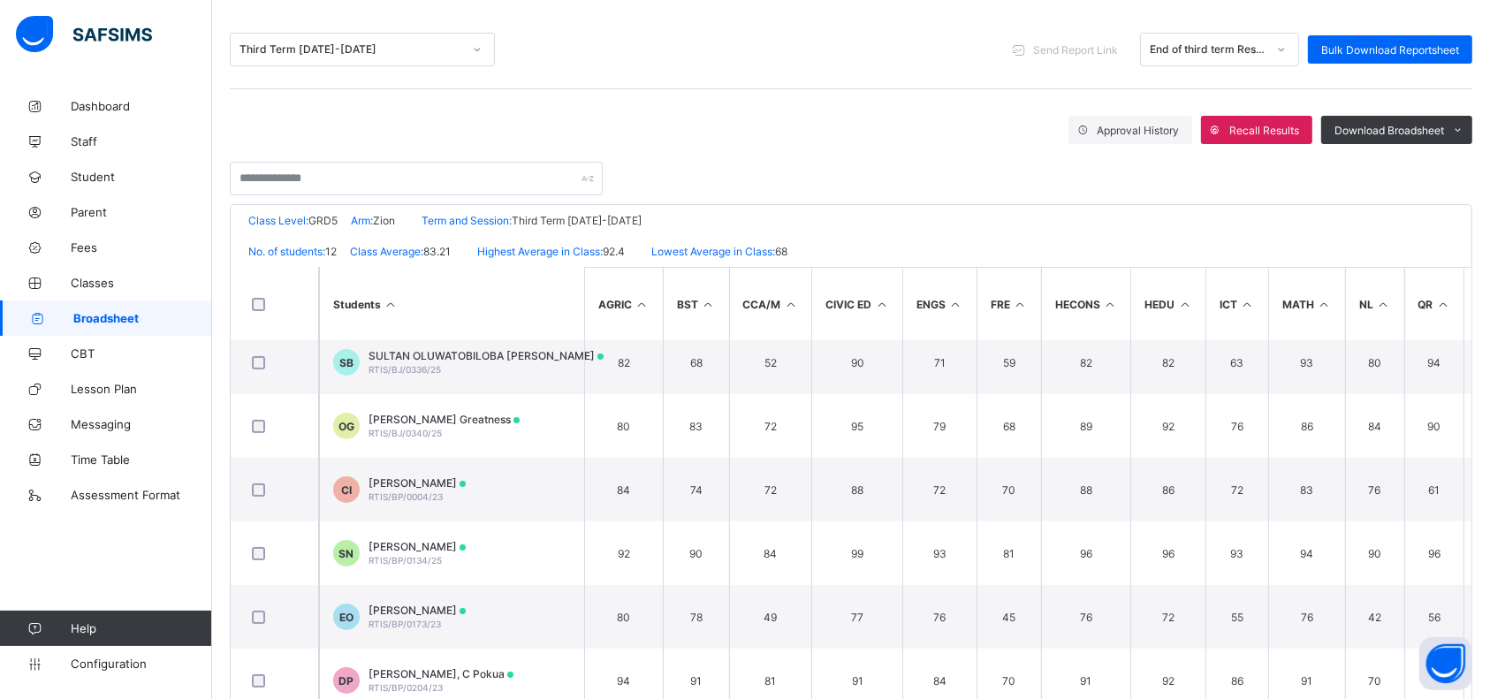
scroll to position [401, 0]
click at [429, 615] on span "RTIS/BP/0173/23" at bounding box center [405, 620] width 72 height 11
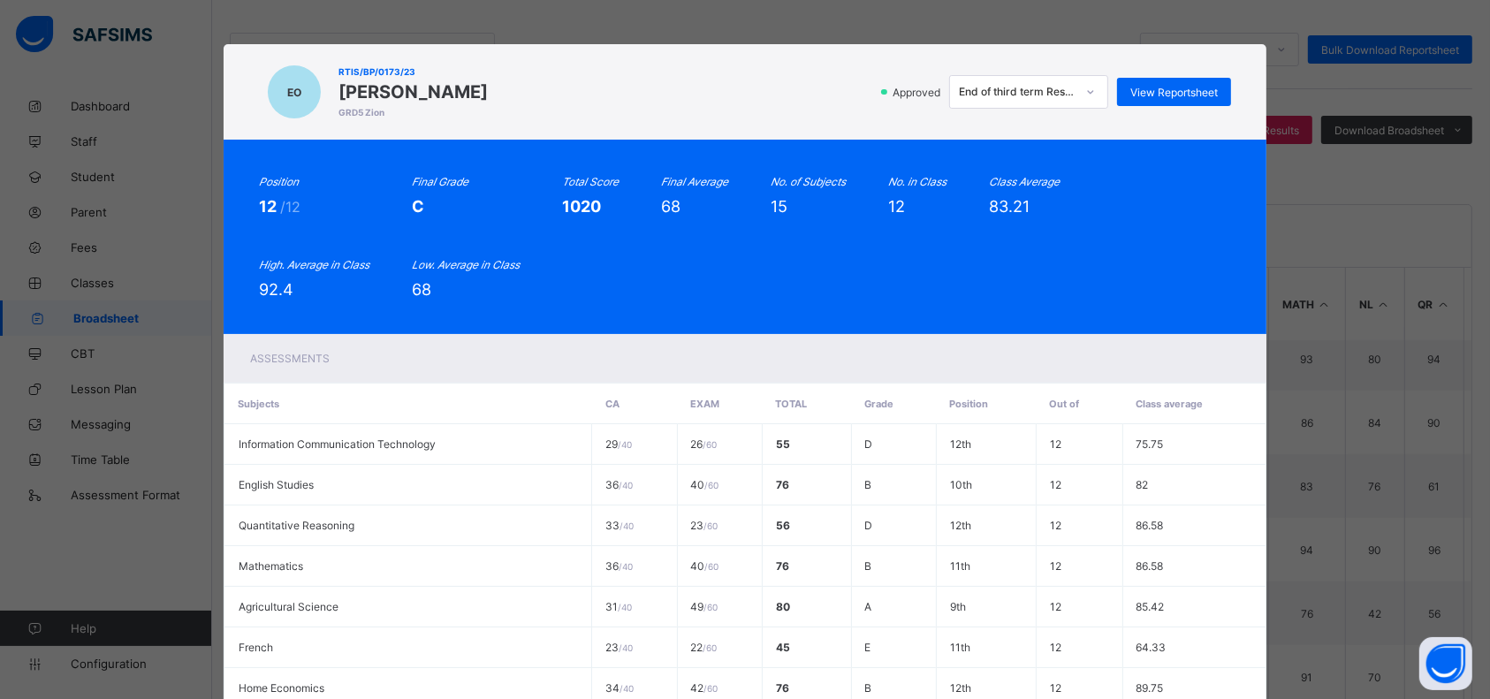
click at [1177, 90] on span "View Reportsheet" at bounding box center [1173, 92] width 87 height 13
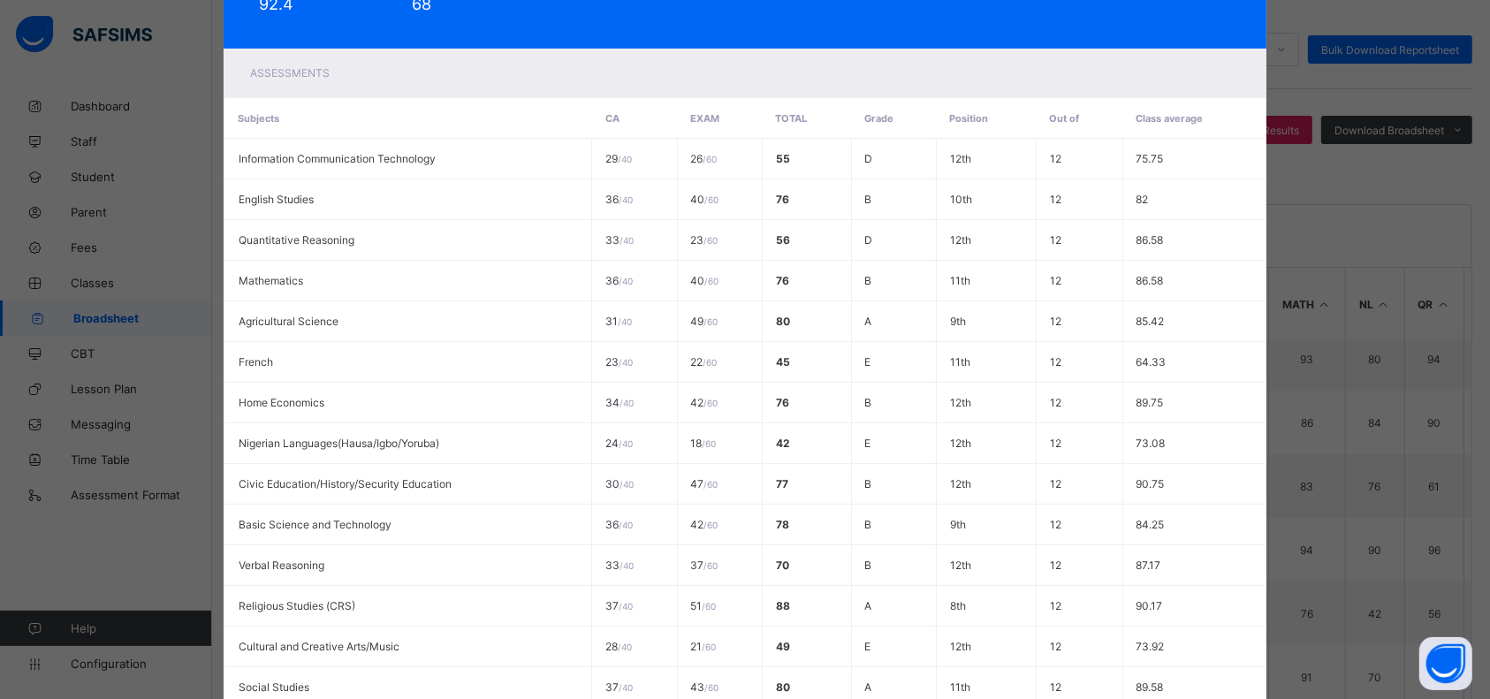
scroll to position [495, 0]
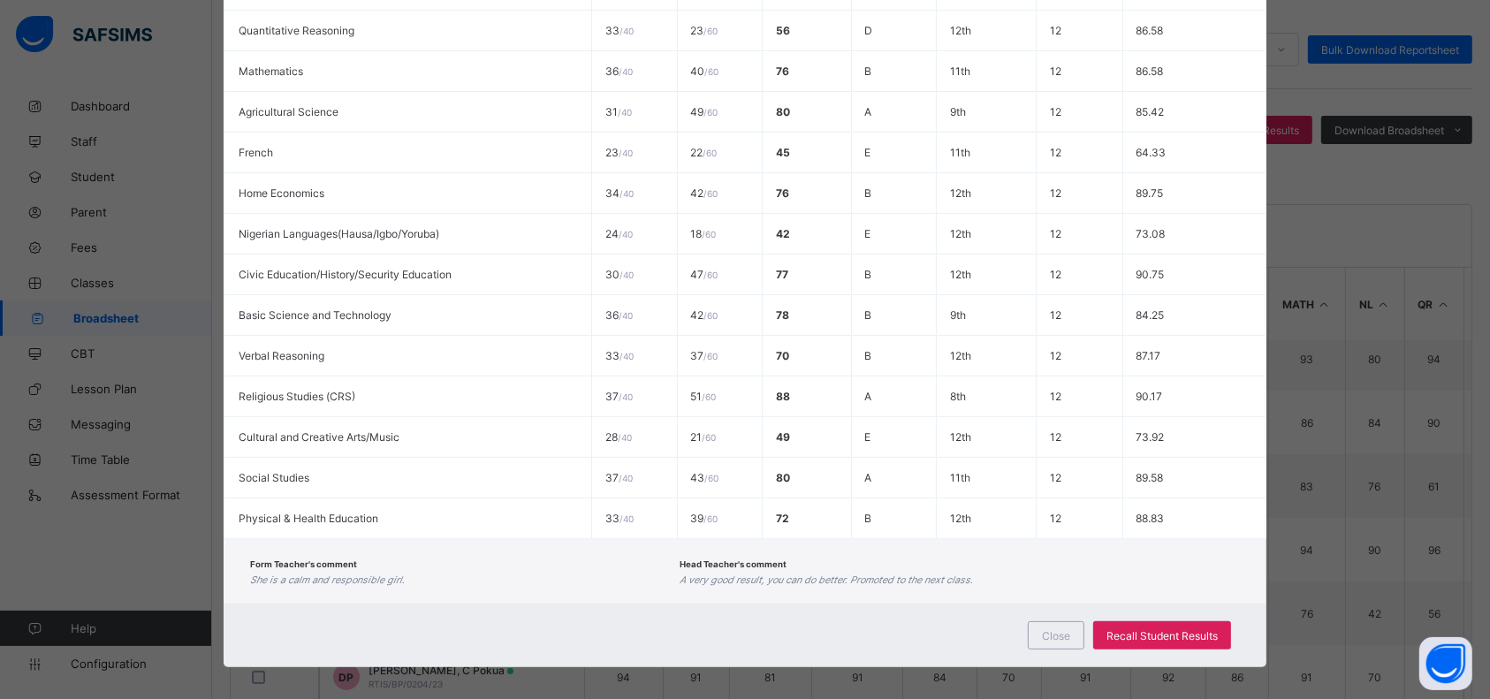
click at [1030, 624] on div "Close" at bounding box center [1056, 635] width 57 height 28
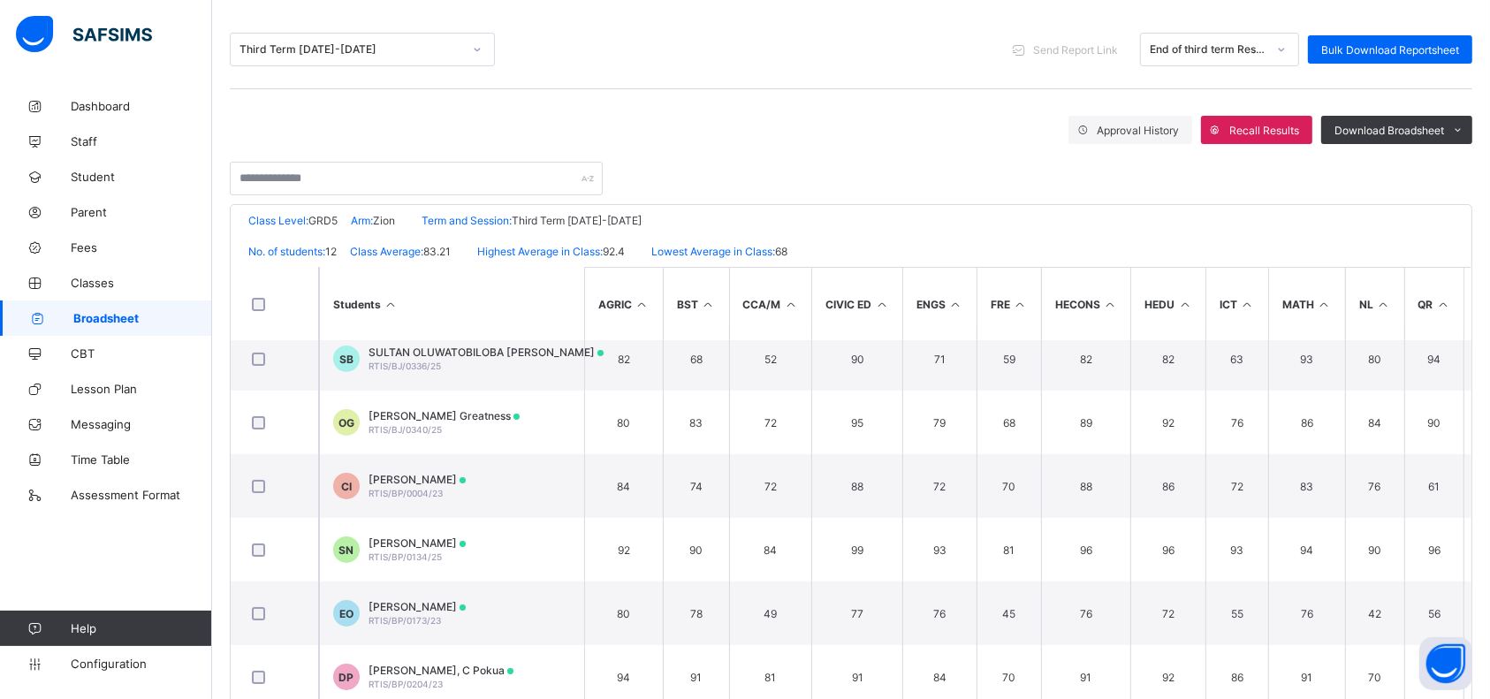
click at [99, 173] on span "Student" at bounding box center [141, 177] width 141 height 14
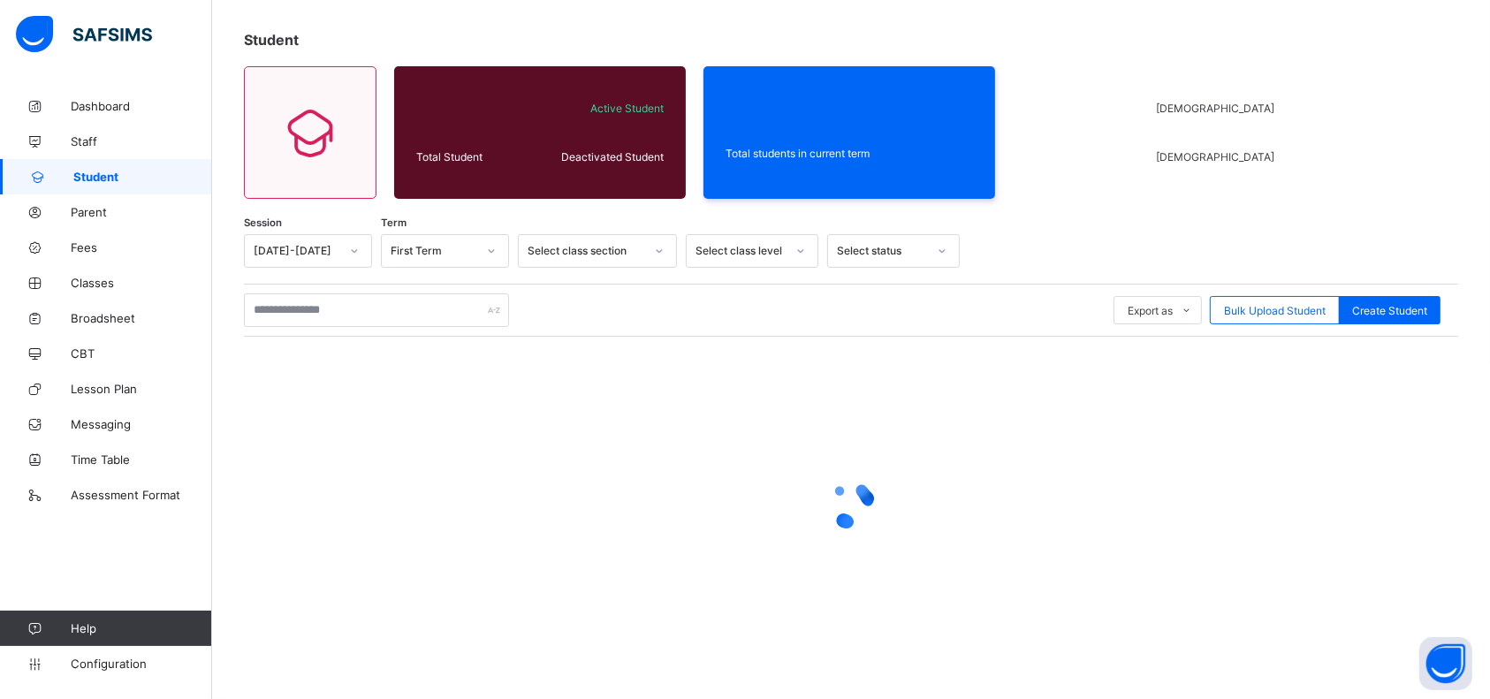
scroll to position [82, 0]
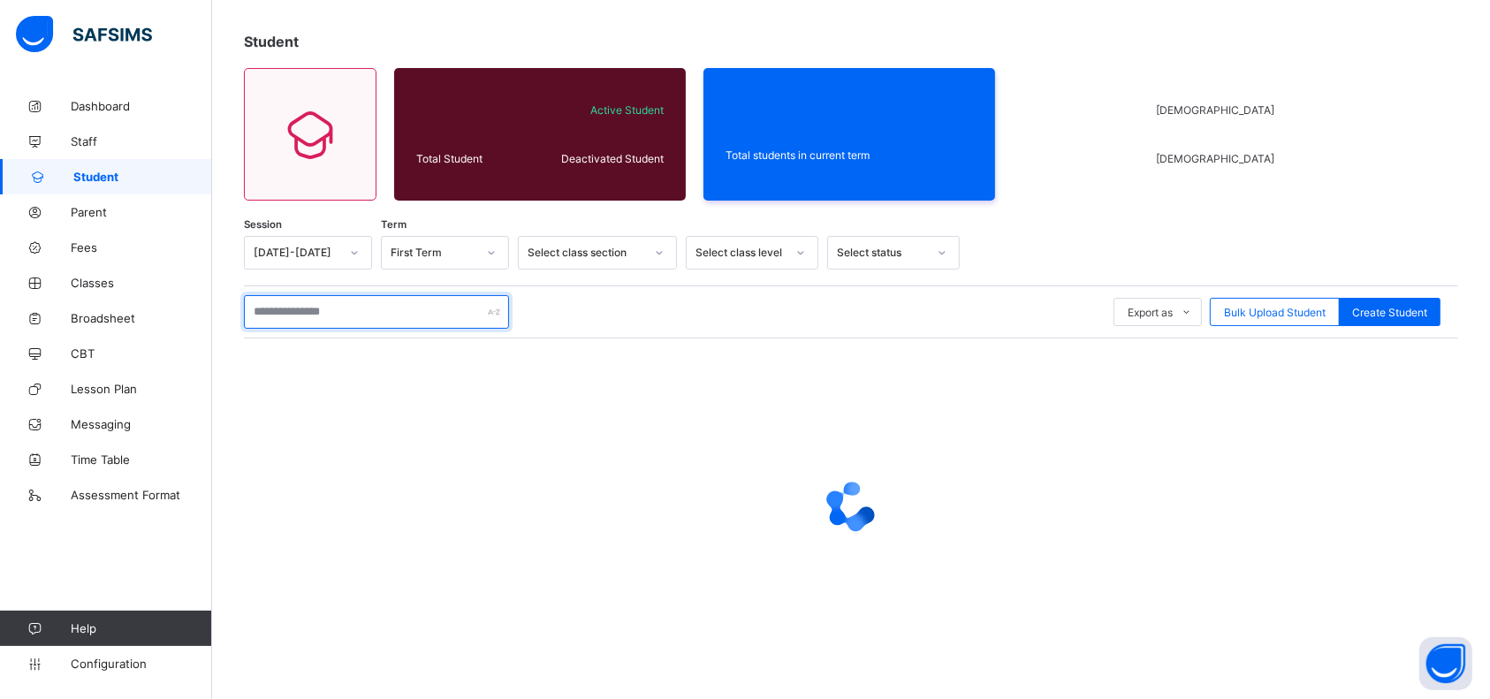
click at [410, 315] on input "text" at bounding box center [376, 312] width 265 height 34
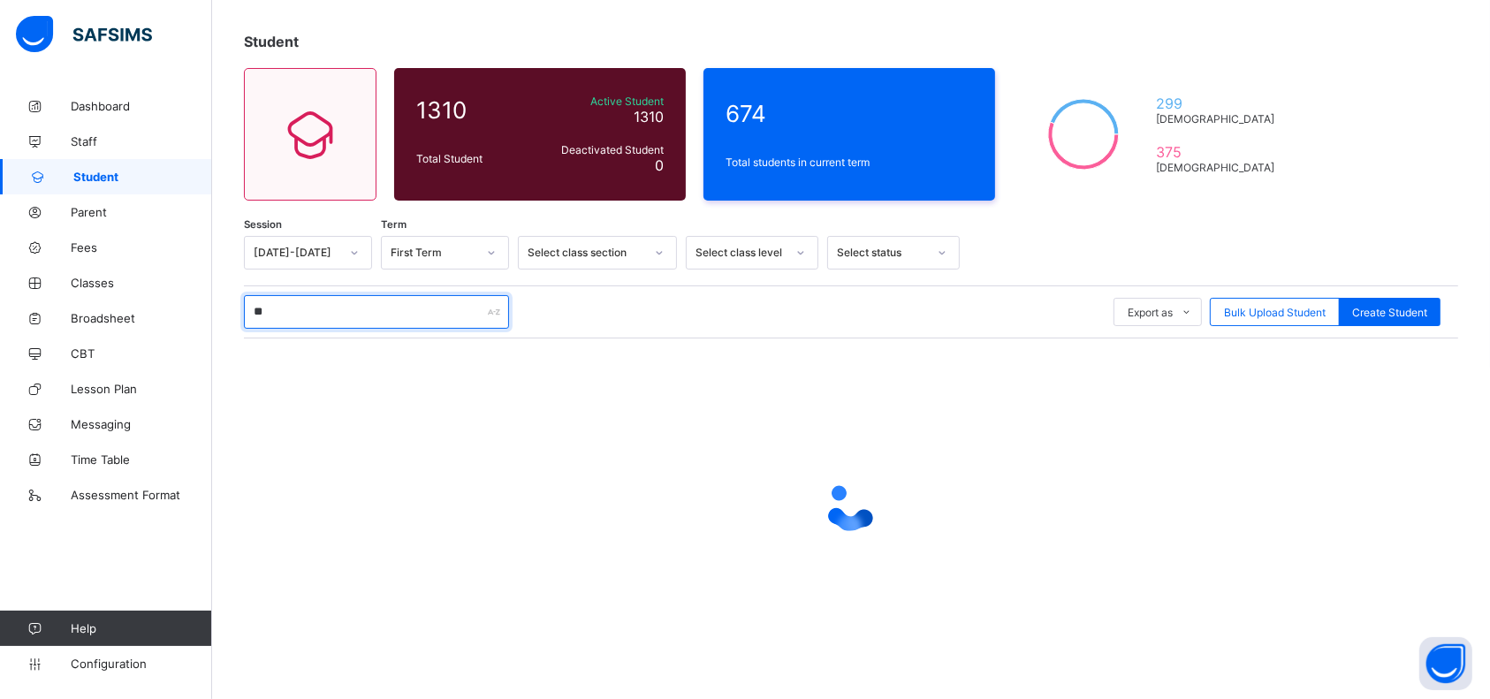
type input "***"
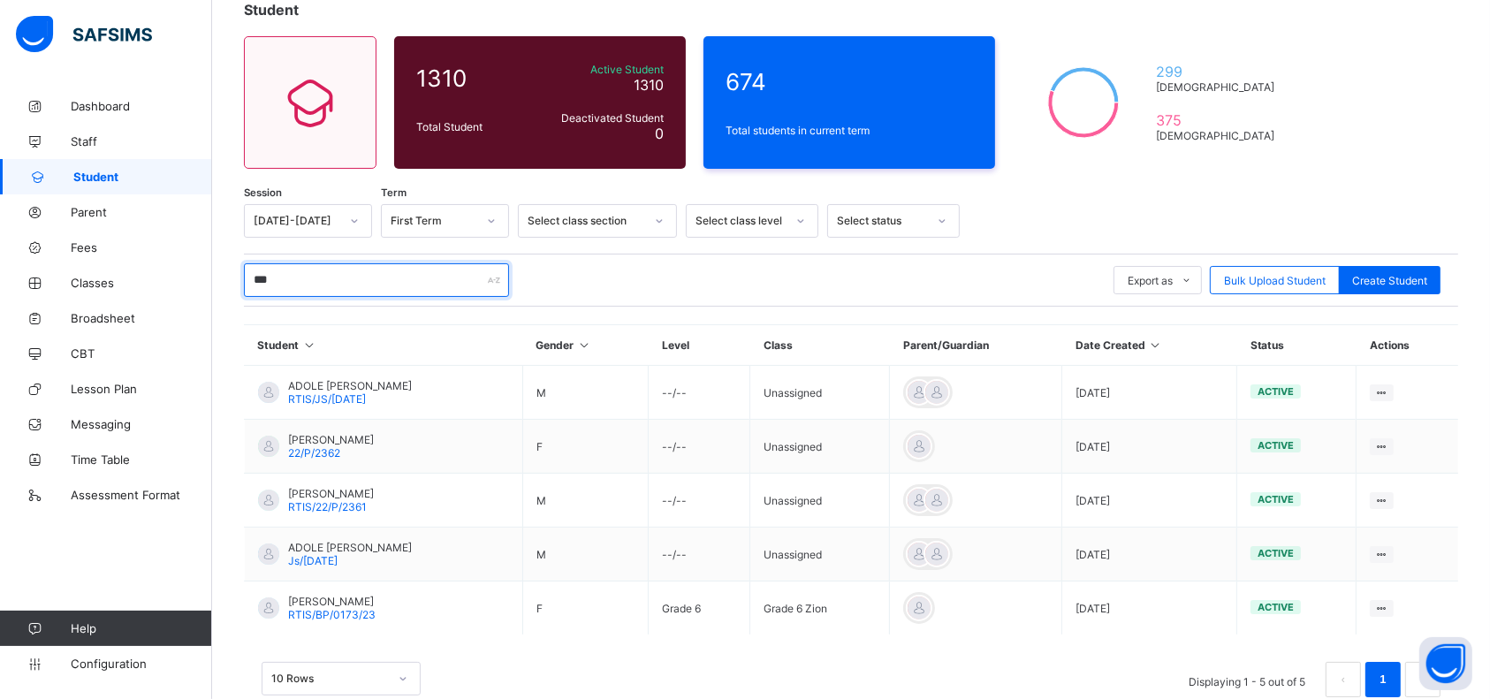
scroll to position [154, 0]
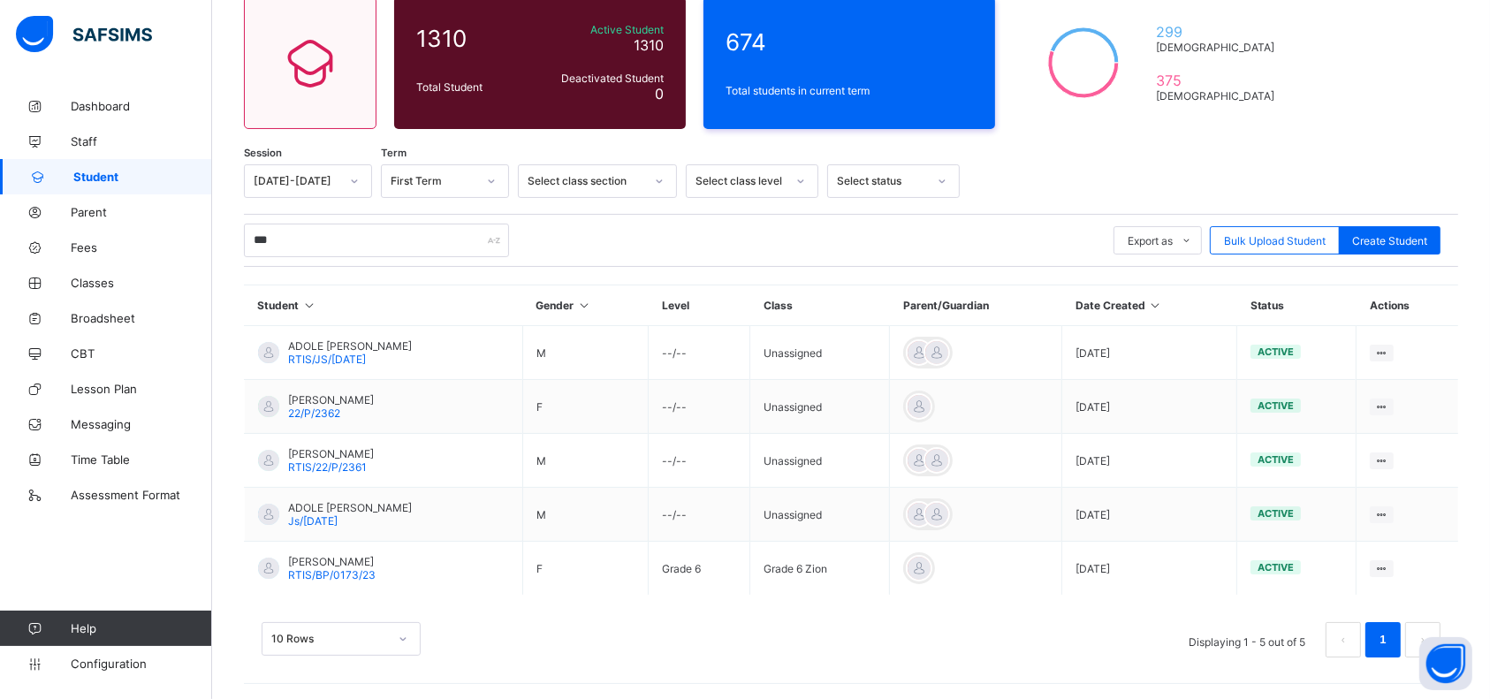
click at [356, 568] on span "RTIS/BP/0173/23" at bounding box center [331, 574] width 87 height 13
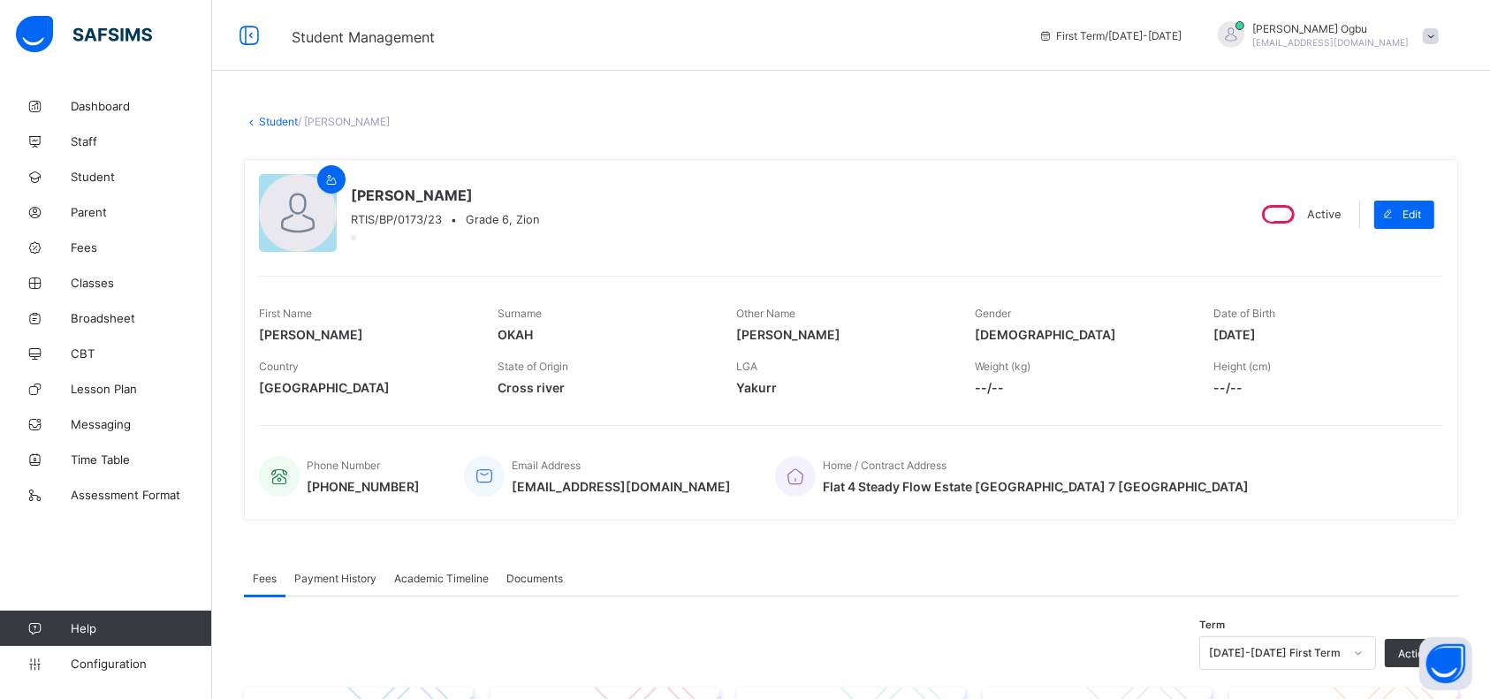
click at [274, 119] on link "Student" at bounding box center [278, 121] width 39 height 13
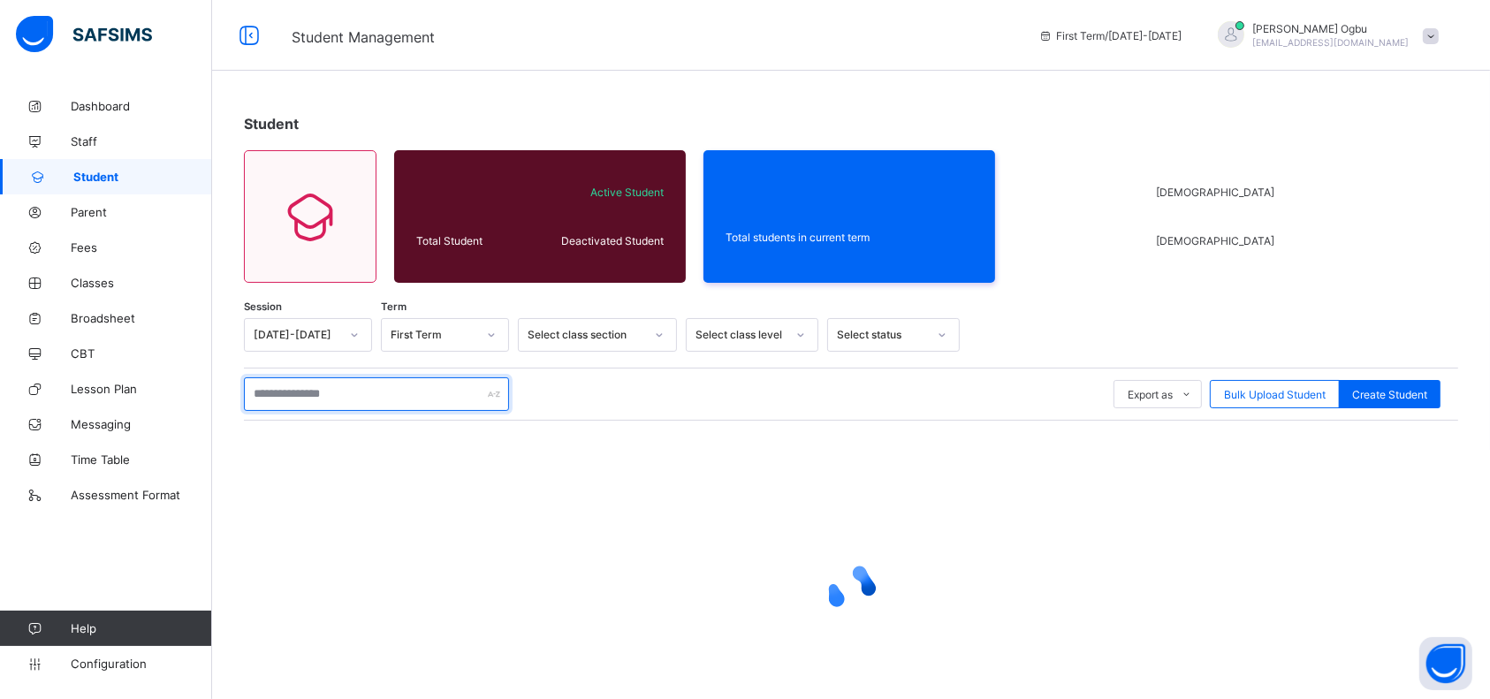
click at [406, 396] on input "text" at bounding box center [376, 394] width 265 height 34
click at [293, 386] on input "text" at bounding box center [376, 394] width 265 height 34
